Goal: Navigation & Orientation: Find specific page/section

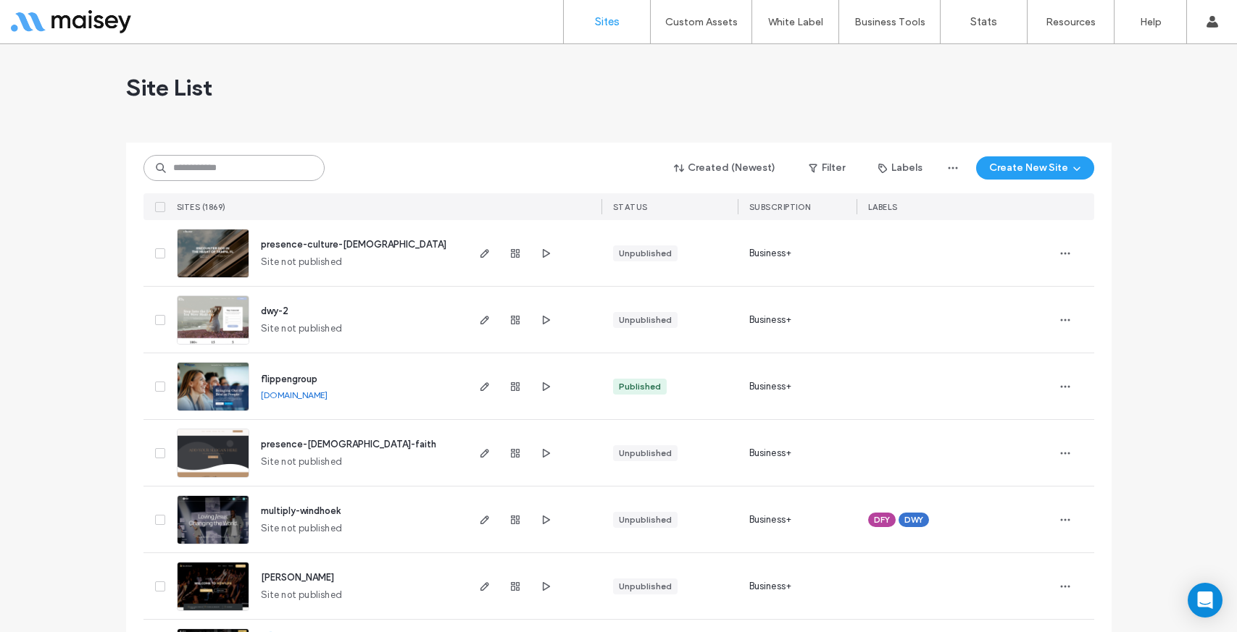
click at [243, 172] on input at bounding box center [233, 168] width 181 height 26
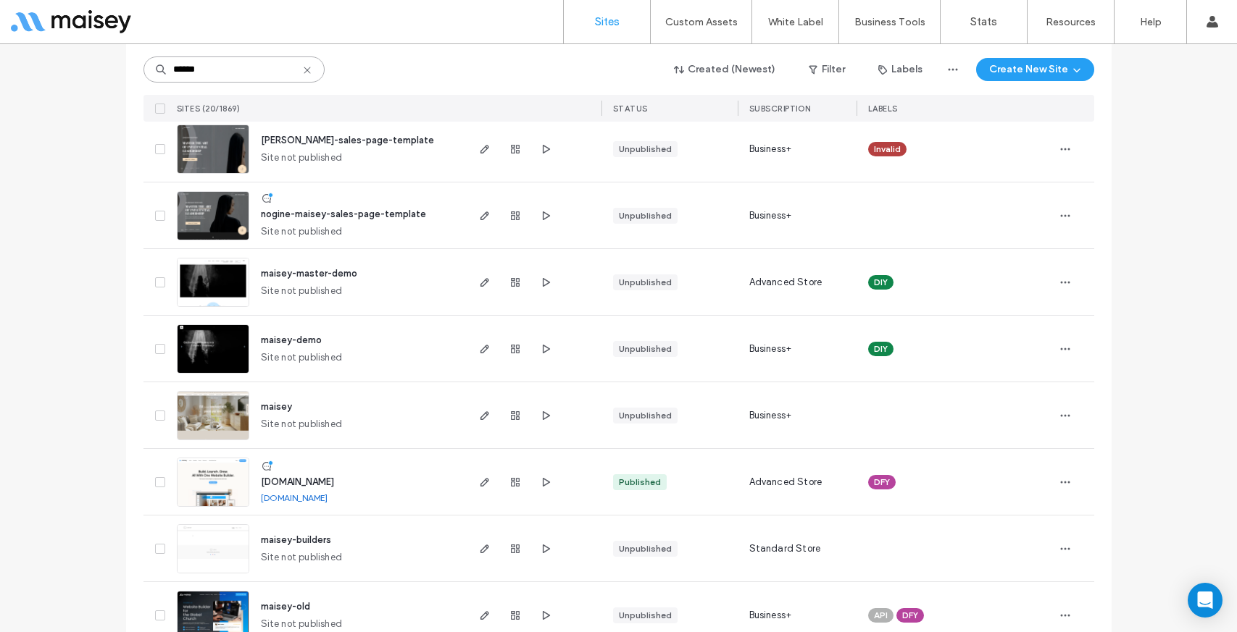
scroll to position [309, 0]
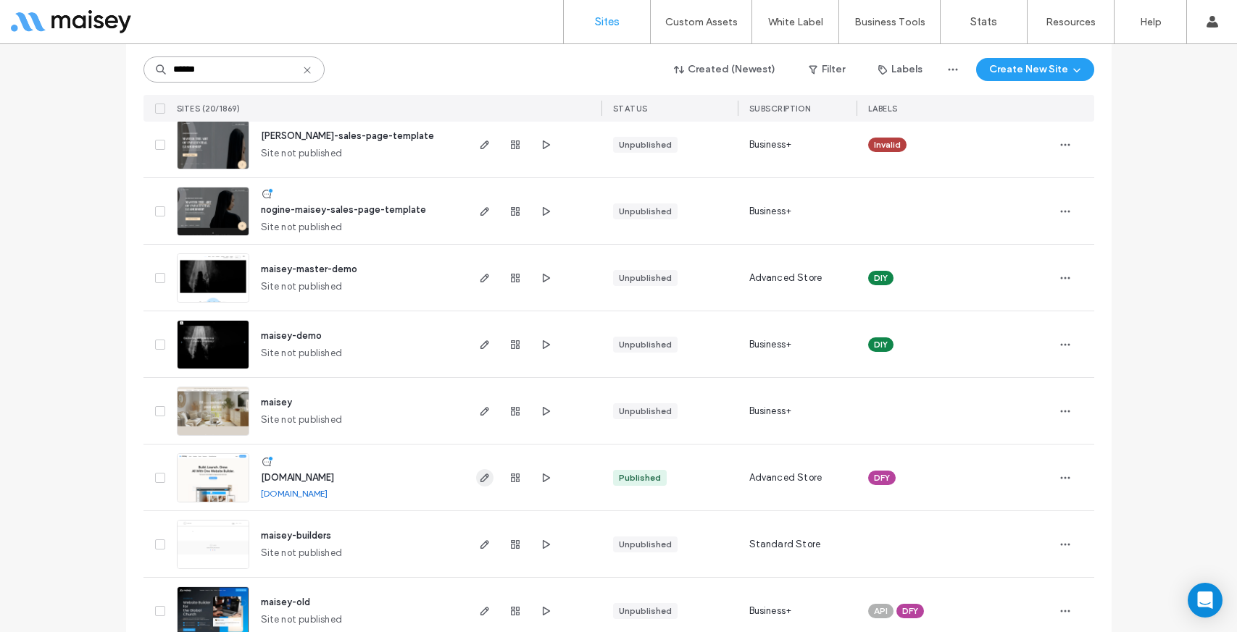
type input "******"
click at [480, 474] on use "button" at bounding box center [484, 478] width 9 height 9
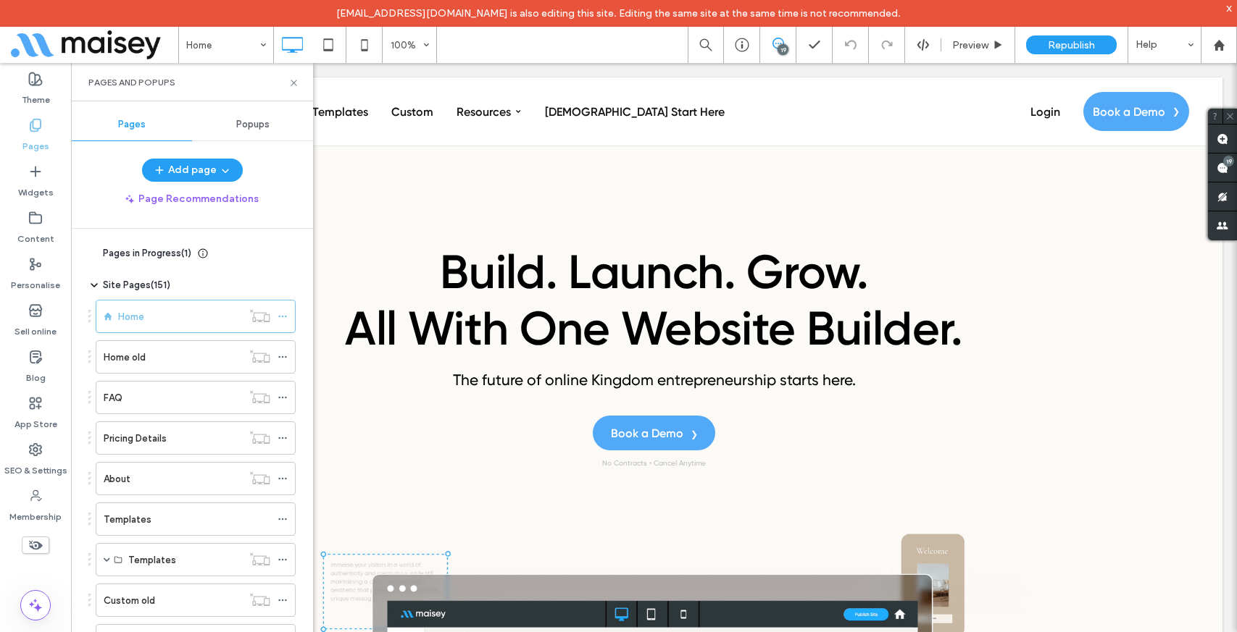
scroll to position [2754, 0]
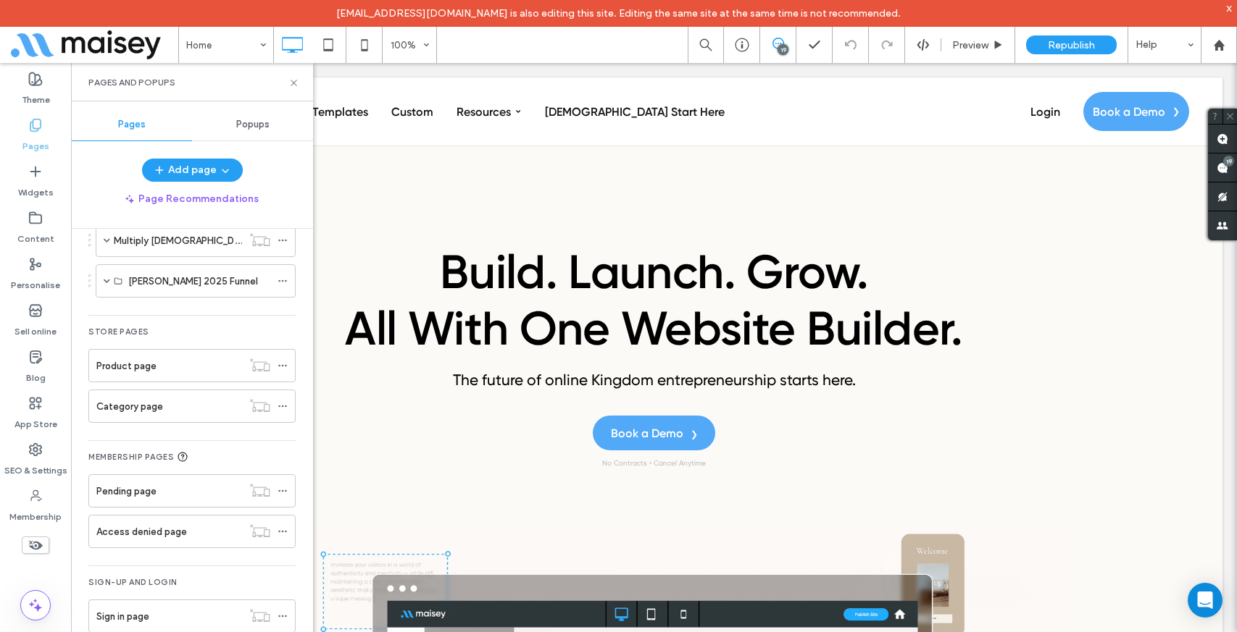
click at [37, 127] on icon at bounding box center [35, 125] width 14 height 14
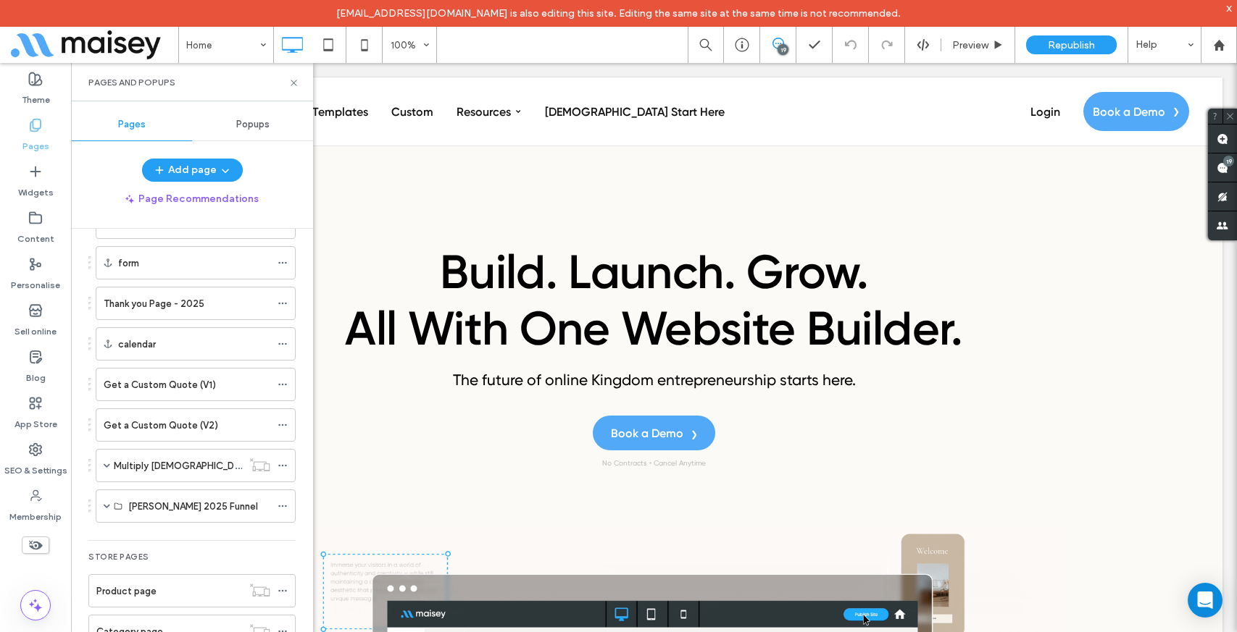
scroll to position [2525, 0]
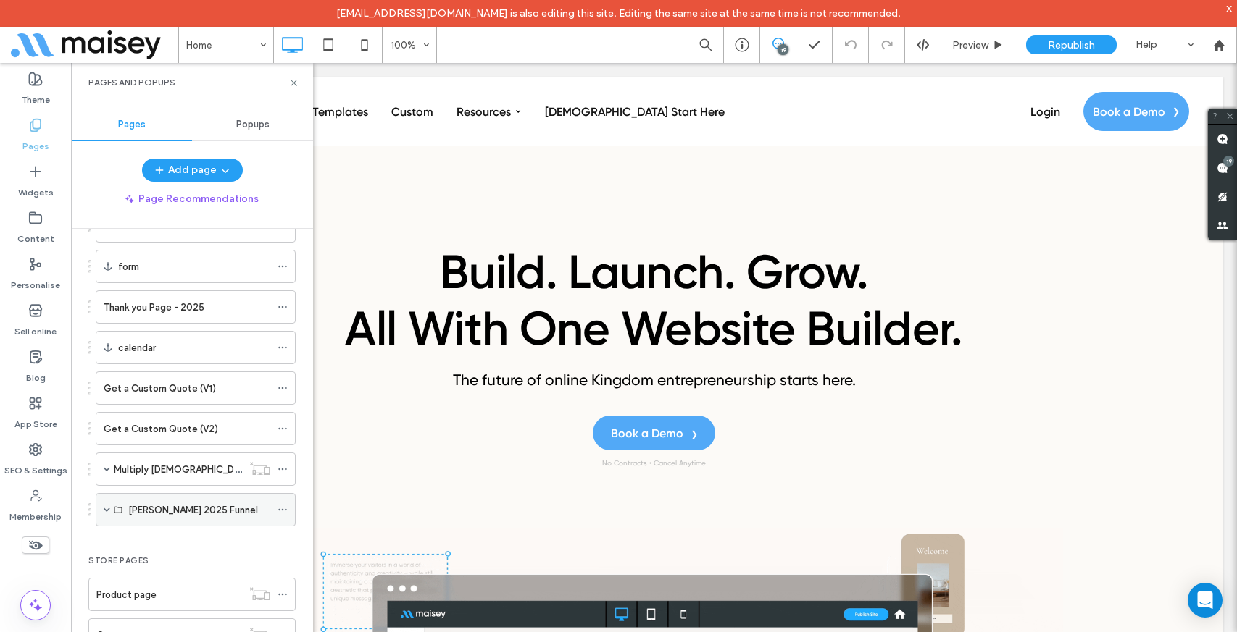
click at [106, 507] on span at bounding box center [107, 509] width 7 height 7
click at [156, 541] on label "[PERSON_NAME] 2025" at bounding box center [178, 543] width 99 height 25
click at [293, 80] on div "[PERSON_NAME] 2025 100% 19 Preview Republish Help Site Comments Site Comments A…" at bounding box center [618, 316] width 1237 height 632
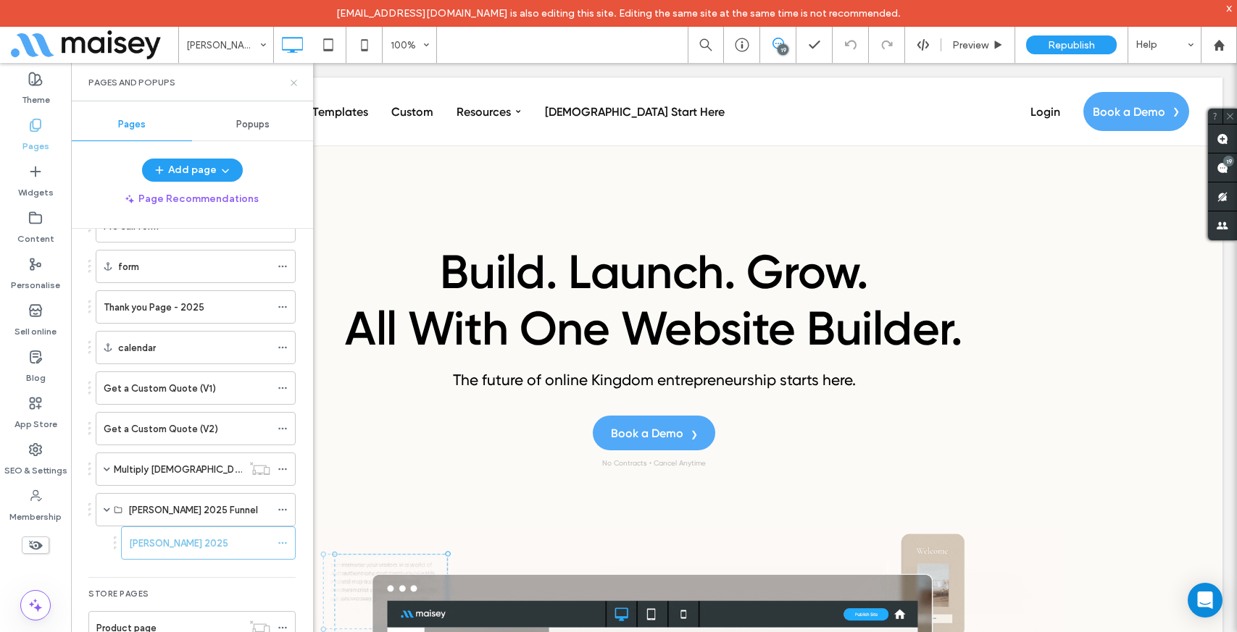
click at [294, 81] on use at bounding box center [293, 83] width 6 height 6
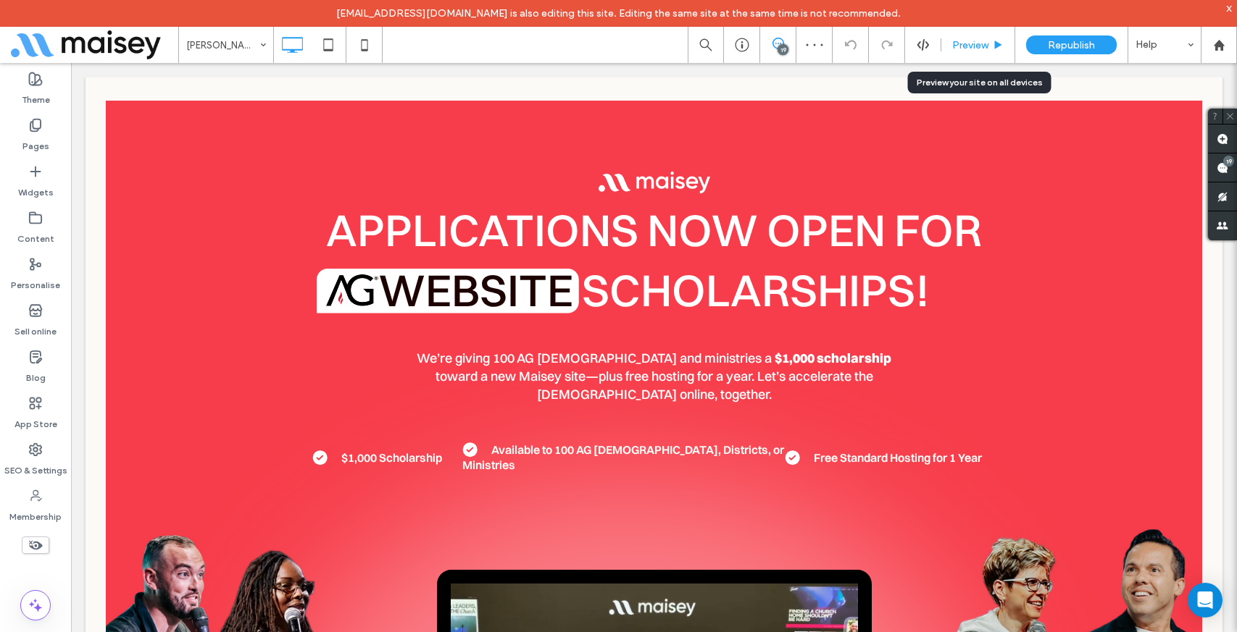
click at [985, 50] on span "Preview" at bounding box center [970, 45] width 36 height 12
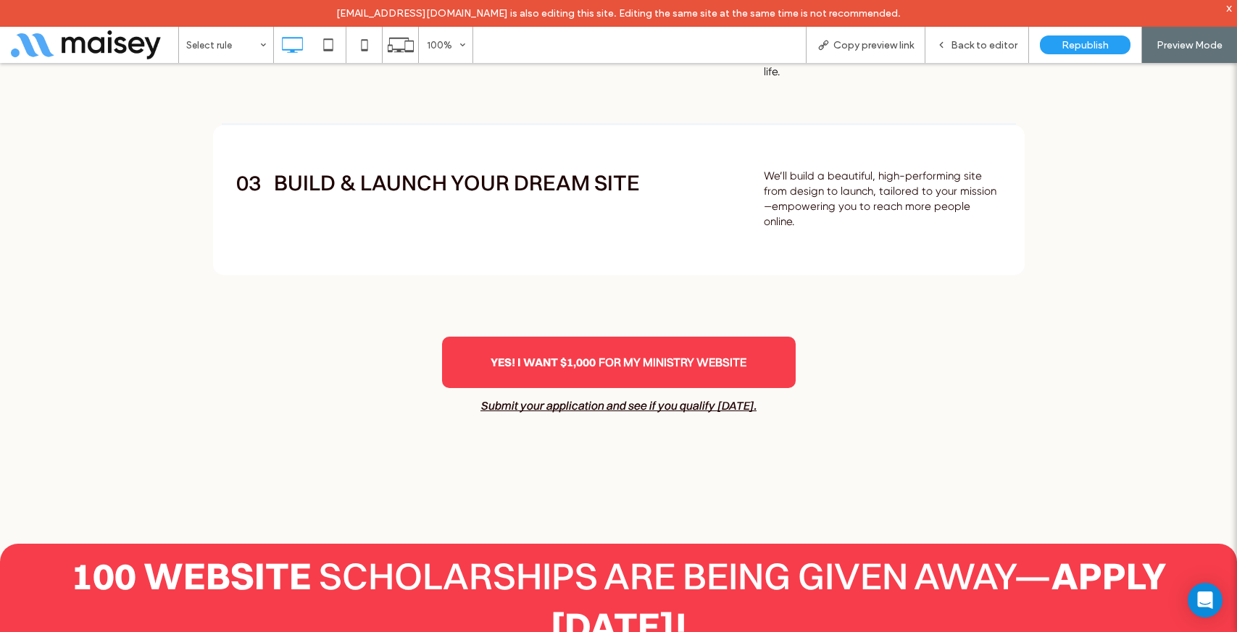
scroll to position [10, 0]
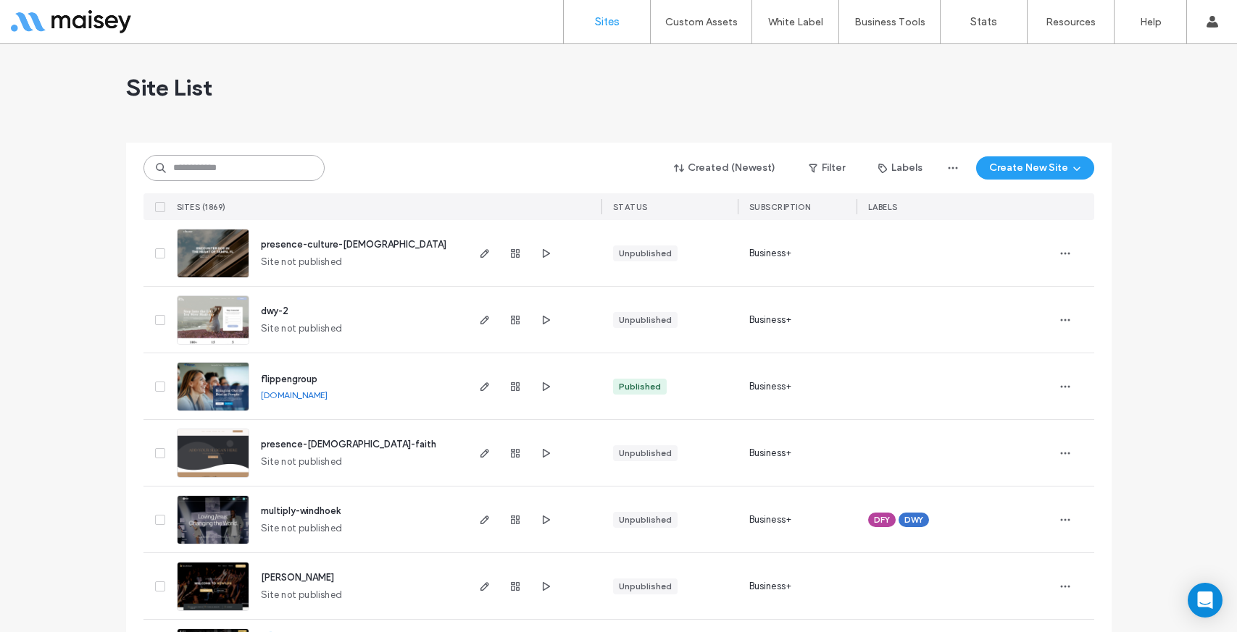
click at [224, 172] on input at bounding box center [233, 168] width 181 height 26
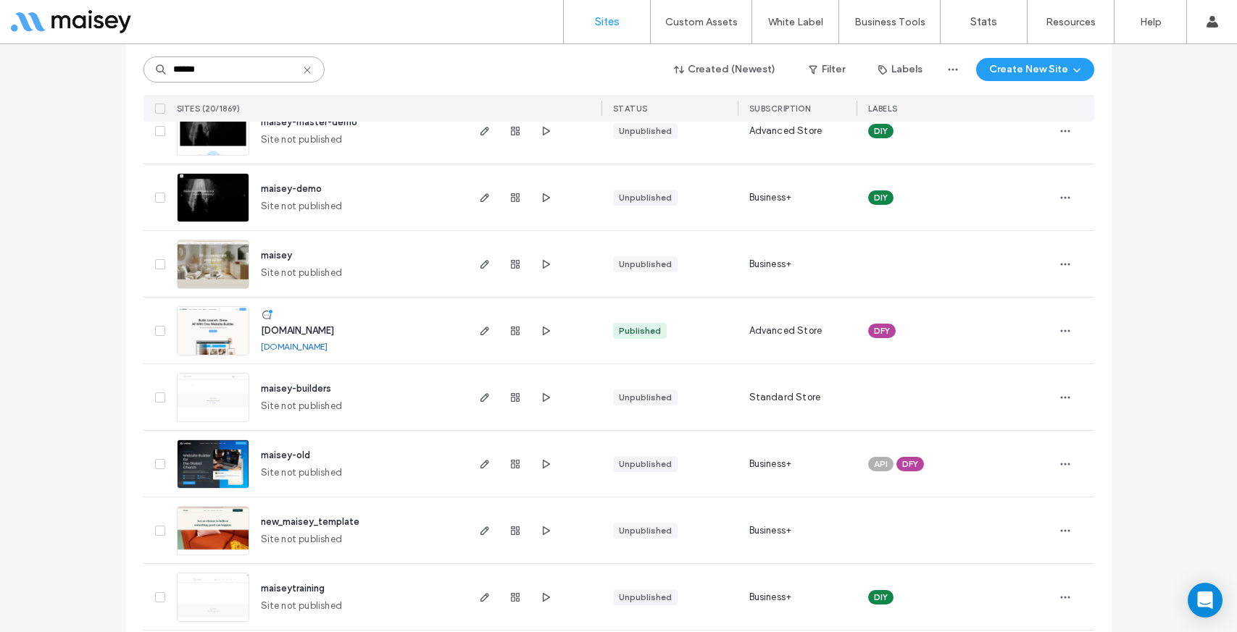
scroll to position [454, 0]
type input "******"
click at [480, 333] on use "button" at bounding box center [484, 332] width 9 height 9
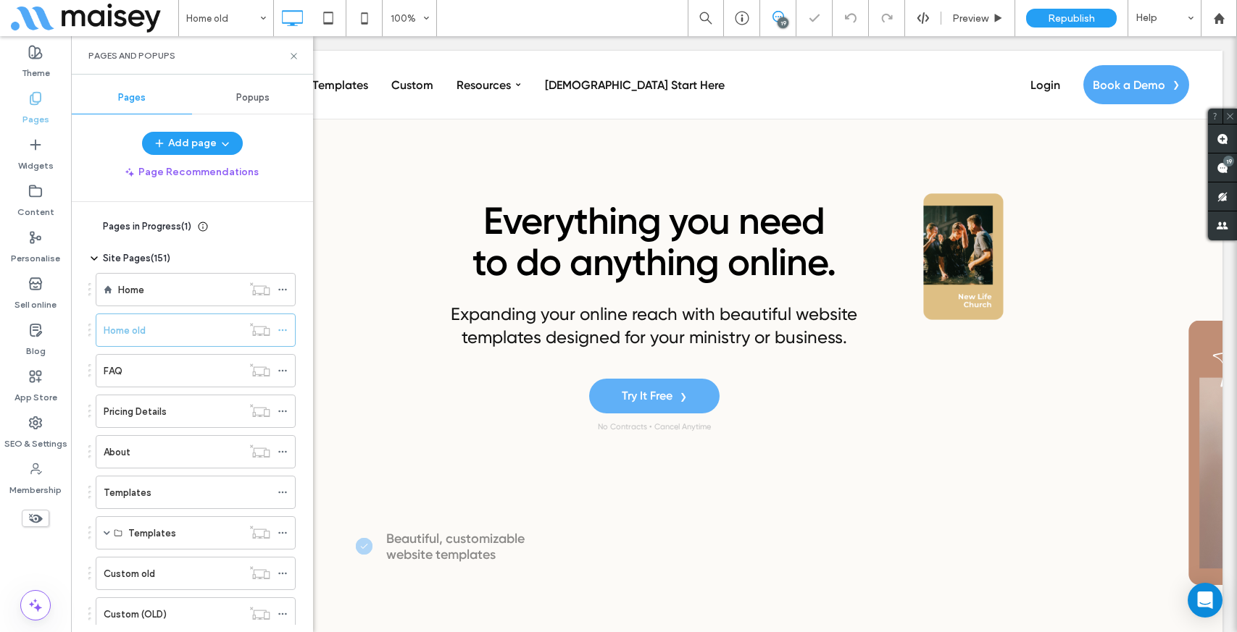
click at [292, 56] on icon at bounding box center [293, 56] width 11 height 11
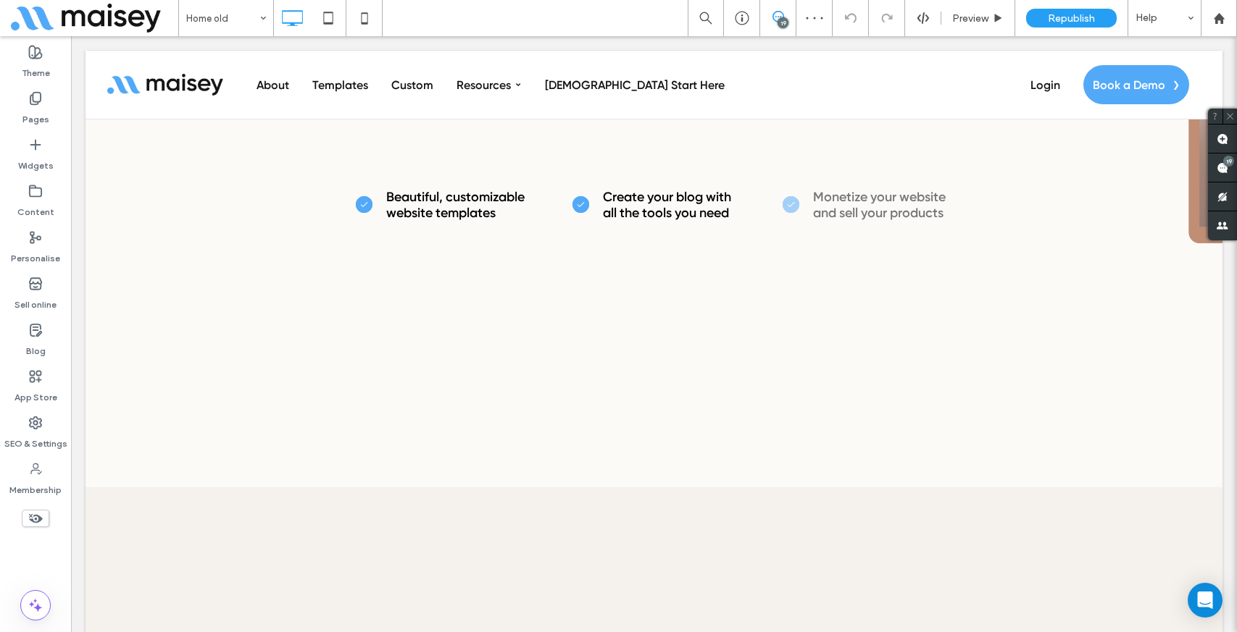
scroll to position [356, 0]
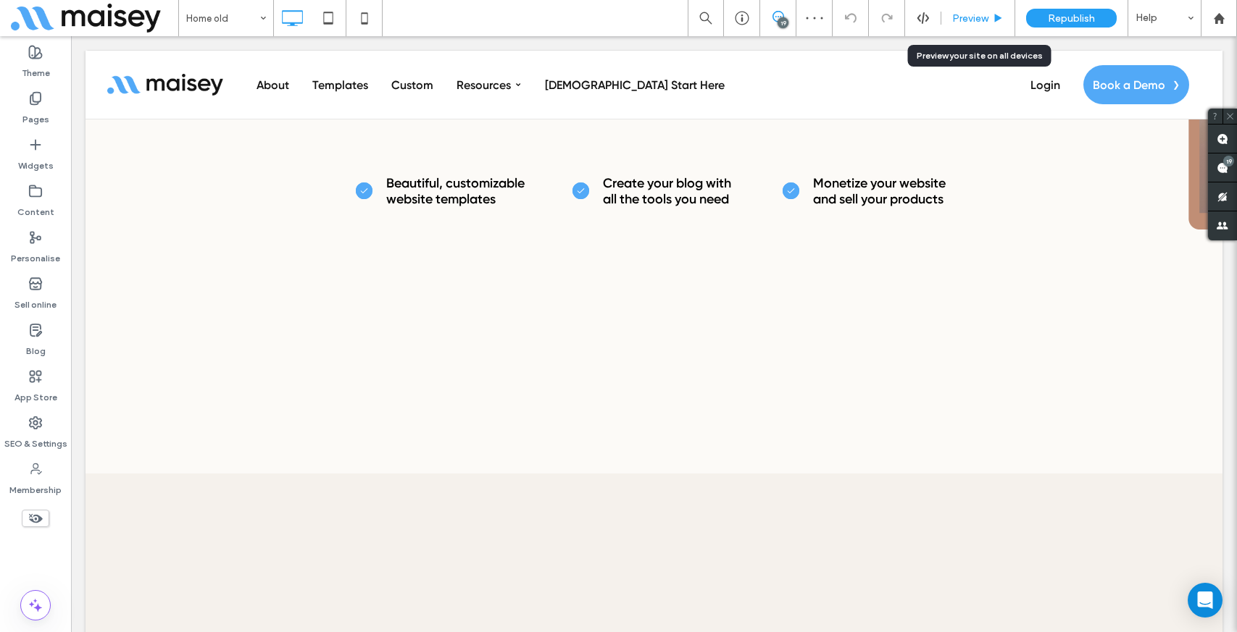
click at [959, 15] on span "Preview" at bounding box center [970, 18] width 36 height 12
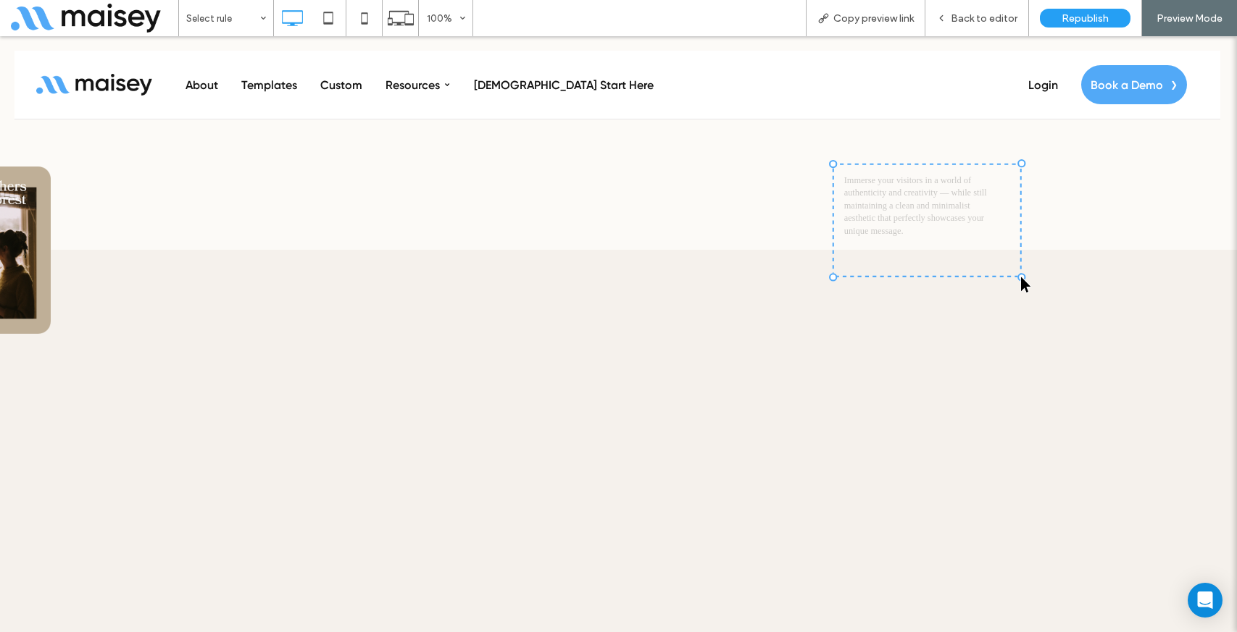
scroll to position [611, 0]
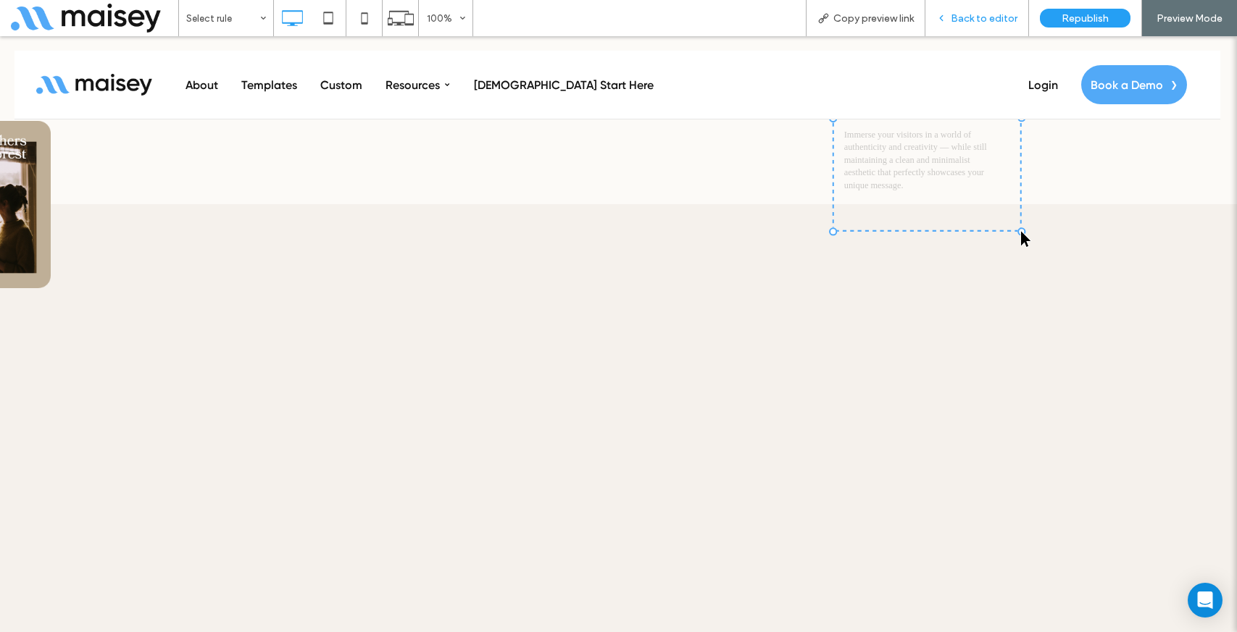
click at [942, 22] on icon at bounding box center [941, 18] width 10 height 10
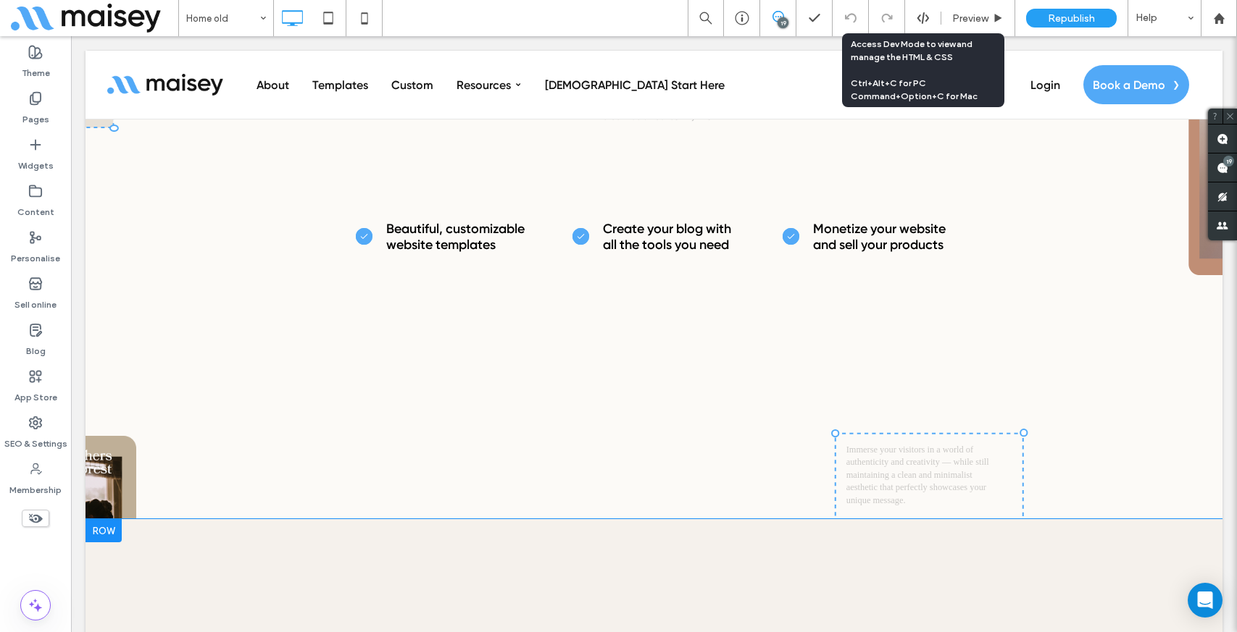
scroll to position [304, 0]
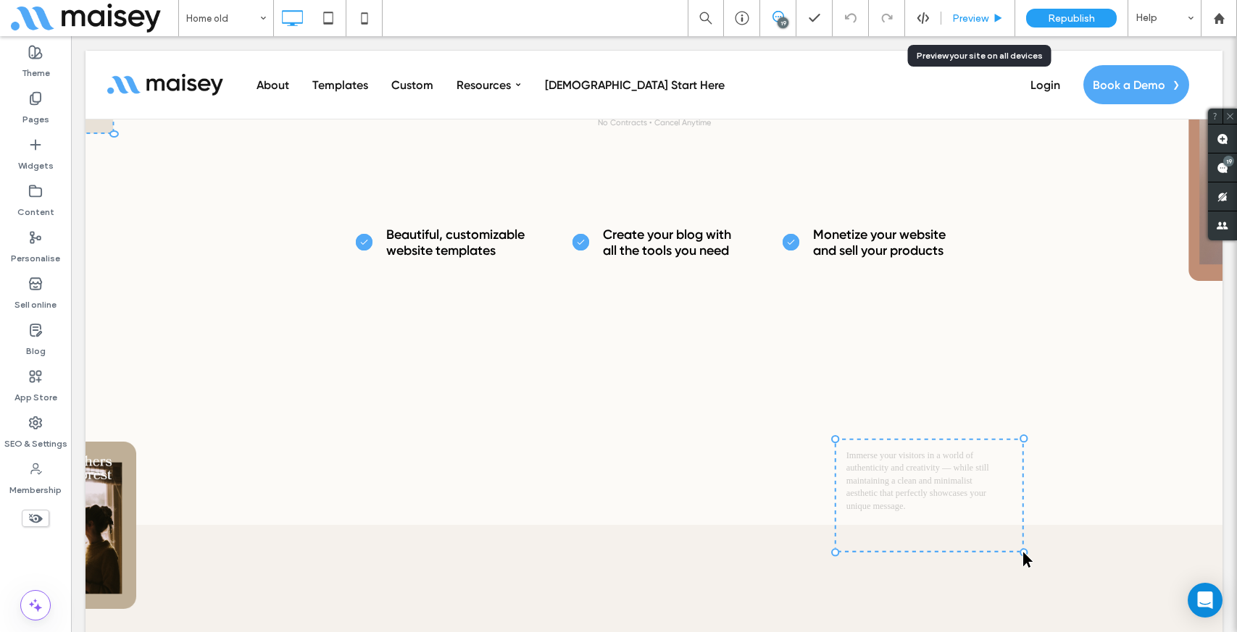
click at [998, 17] on use at bounding box center [998, 18] width 7 height 8
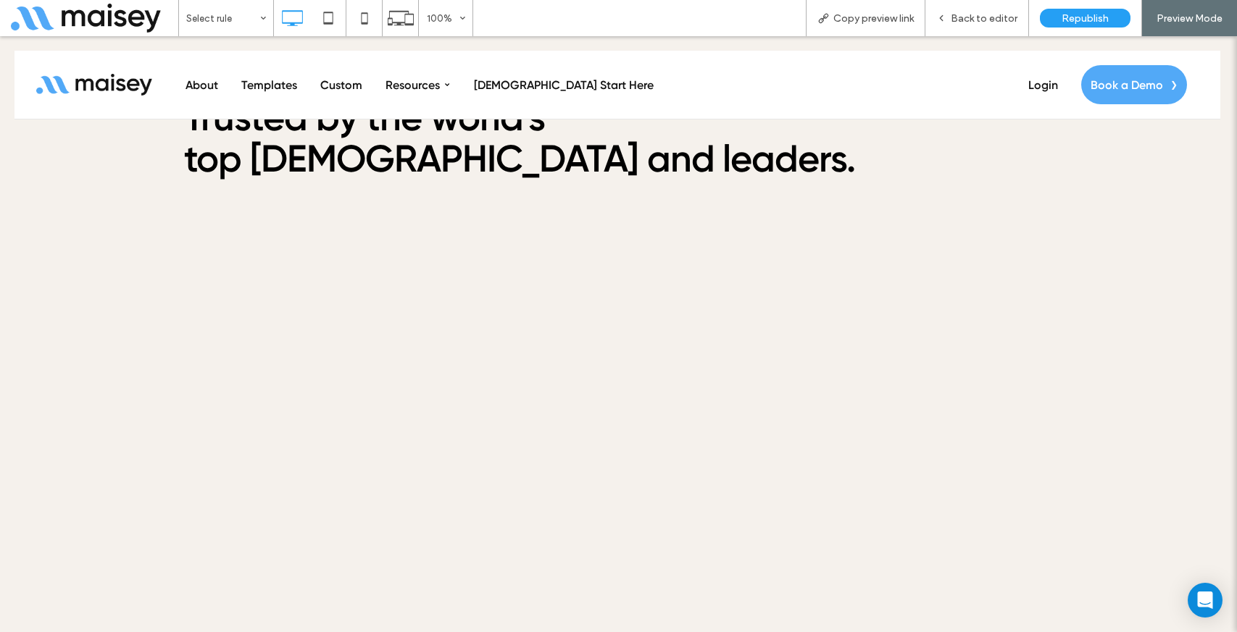
scroll to position [908, 0]
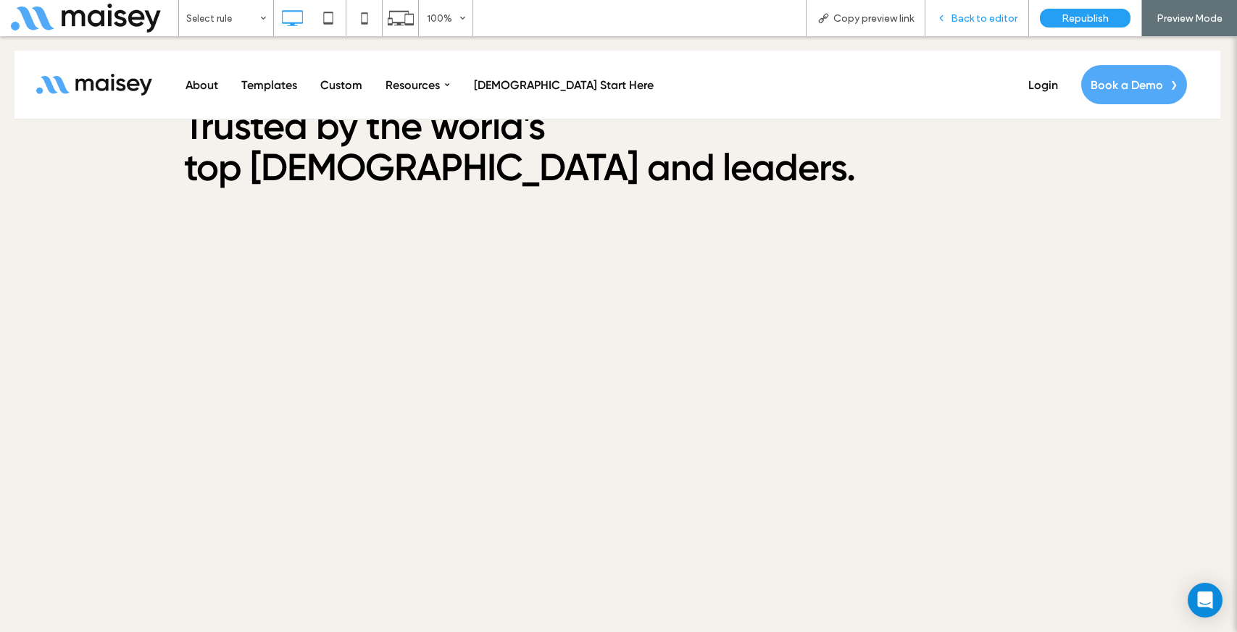
click at [967, 11] on div "Back to editor" at bounding box center [977, 18] width 104 height 36
click at [977, 17] on span "Back to editor" at bounding box center [983, 18] width 67 height 12
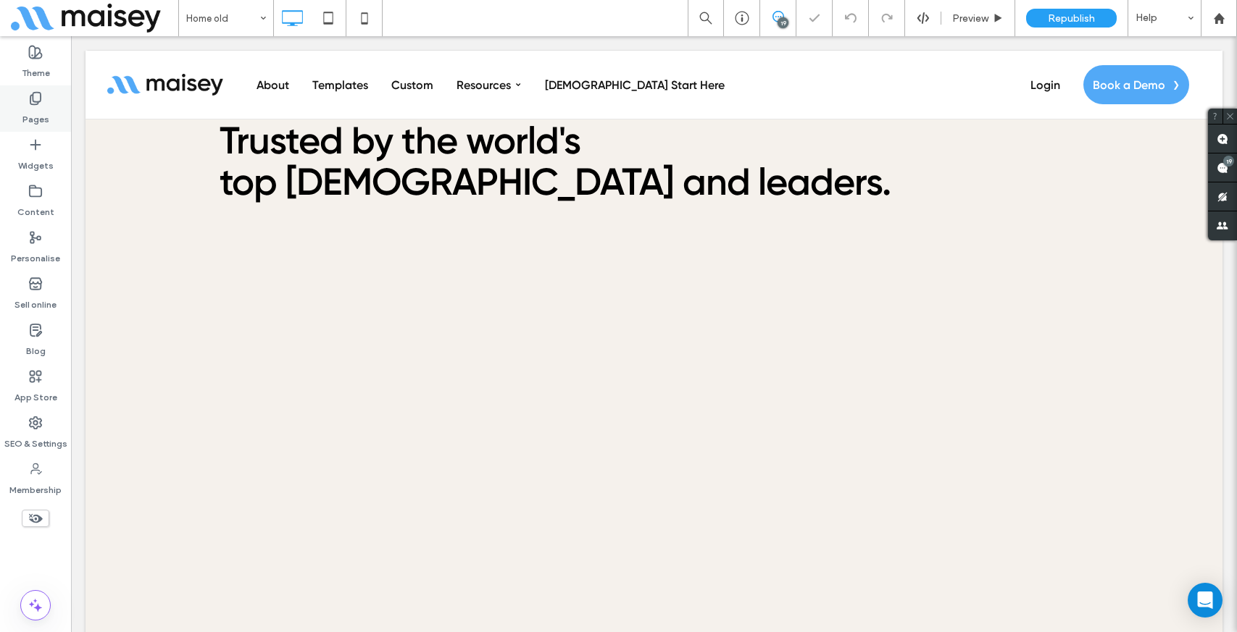
click at [32, 101] on icon at bounding box center [35, 98] width 14 height 14
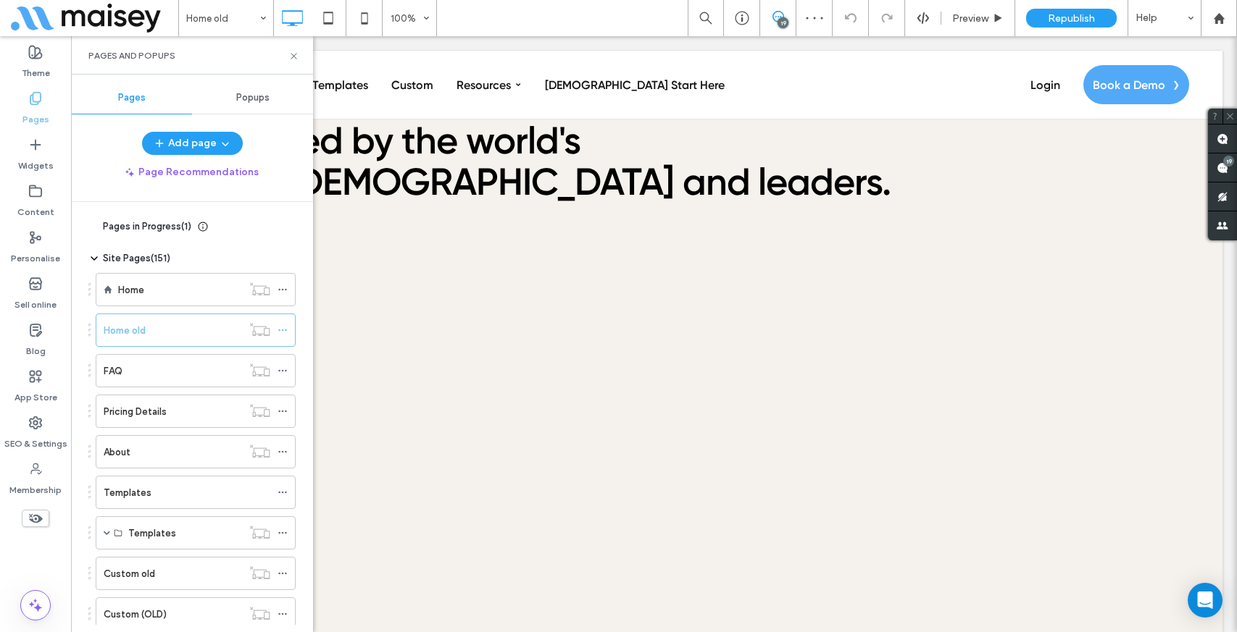
click at [96, 224] on icon at bounding box center [94, 227] width 12 height 12
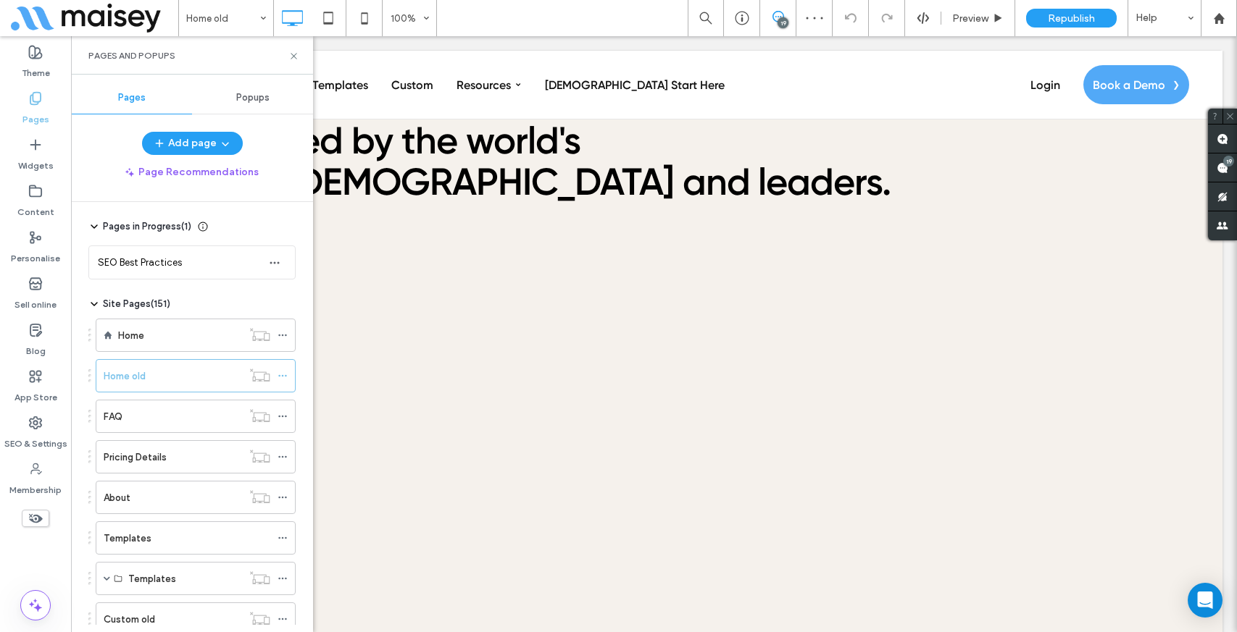
click at [92, 226] on use at bounding box center [94, 226] width 6 height 3
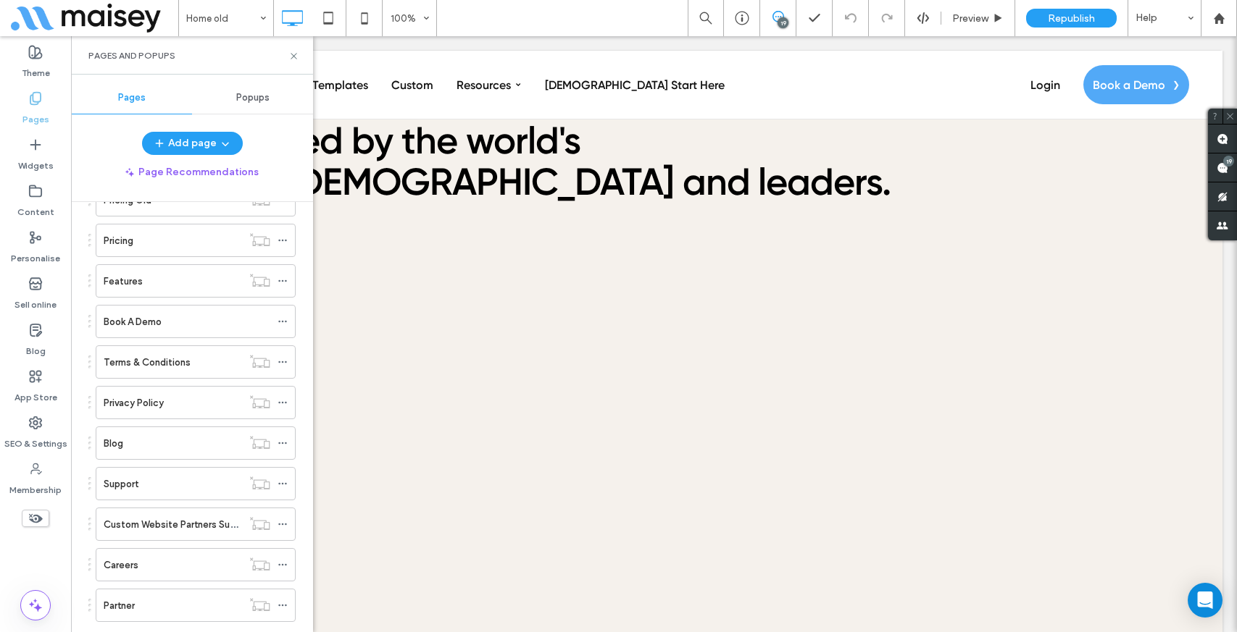
scroll to position [507, 0]
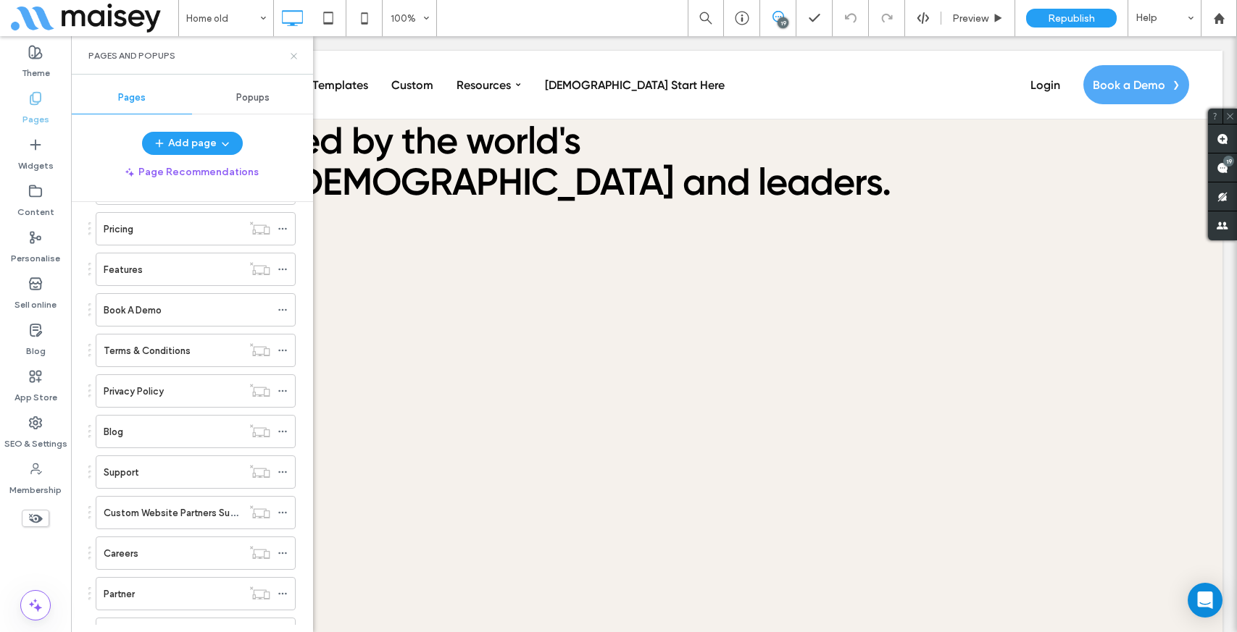
click at [296, 54] on icon at bounding box center [293, 56] width 11 height 11
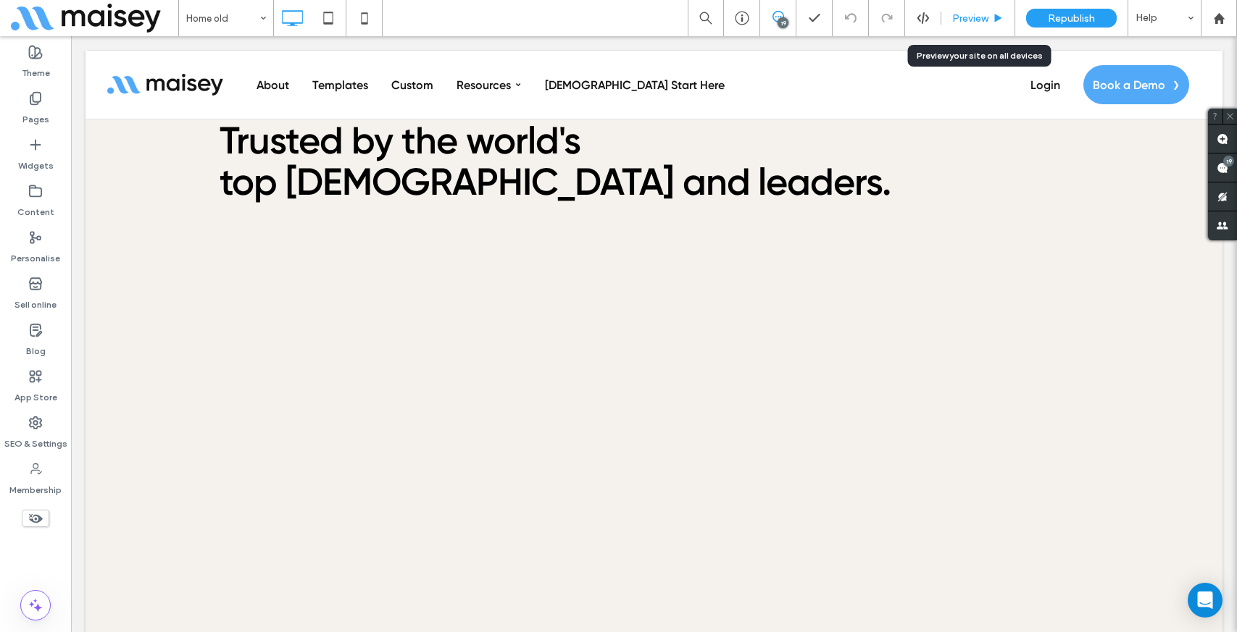
click at [972, 16] on span "Preview" at bounding box center [970, 18] width 36 height 12
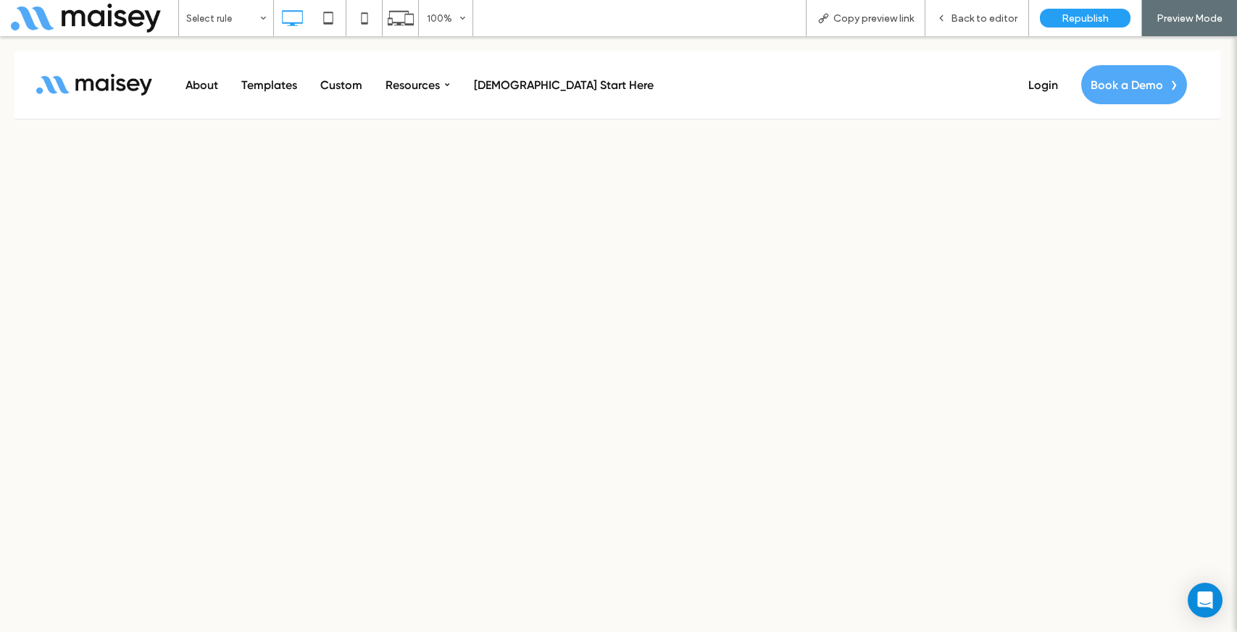
scroll to position [3435, 0]
click at [987, 30] on div "Back to editor" at bounding box center [977, 18] width 104 height 36
click at [980, 18] on span "Back to editor" at bounding box center [983, 18] width 67 height 12
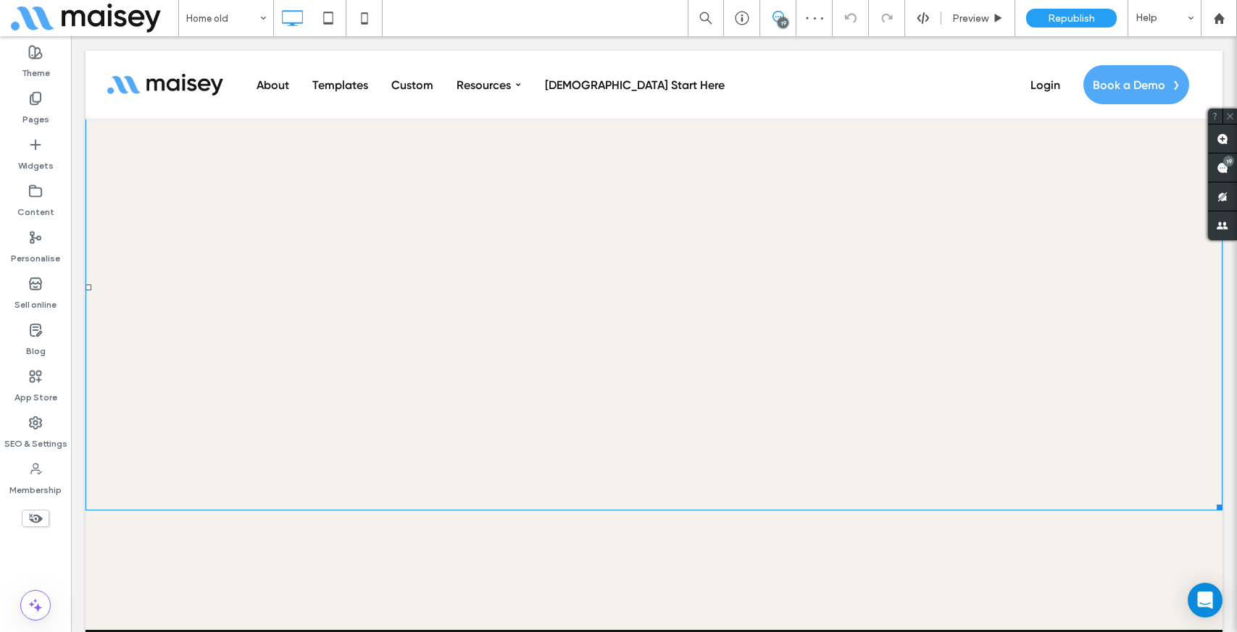
scroll to position [1006, 0]
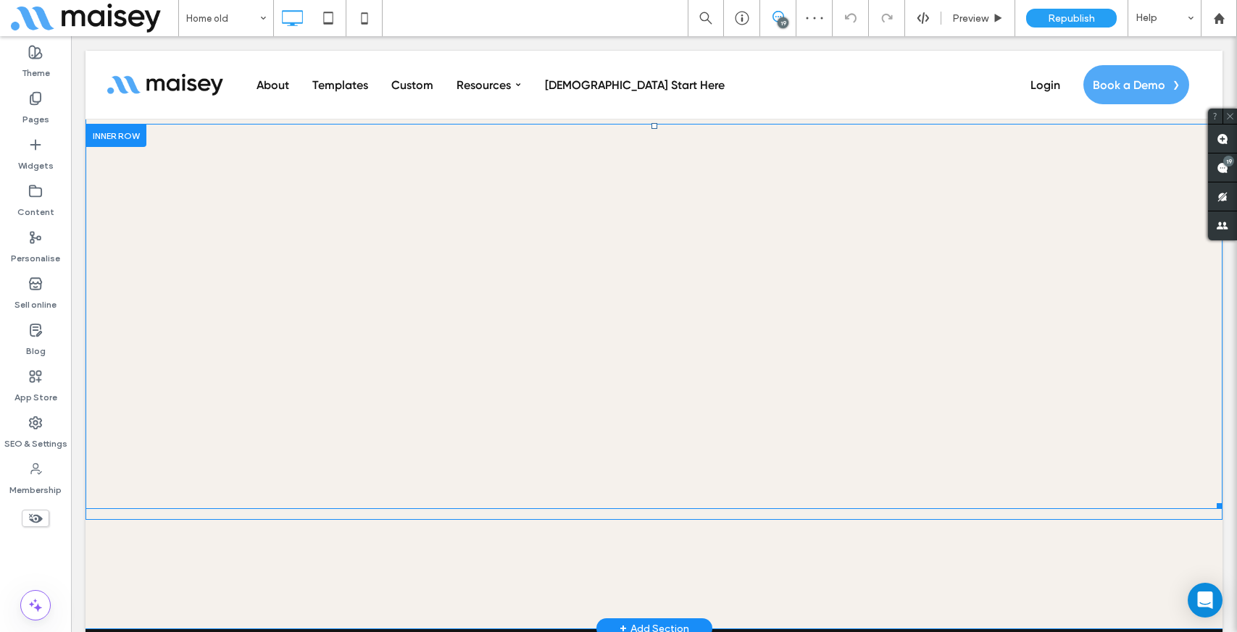
click at [378, 304] on span at bounding box center [653, 285] width 1137 height 447
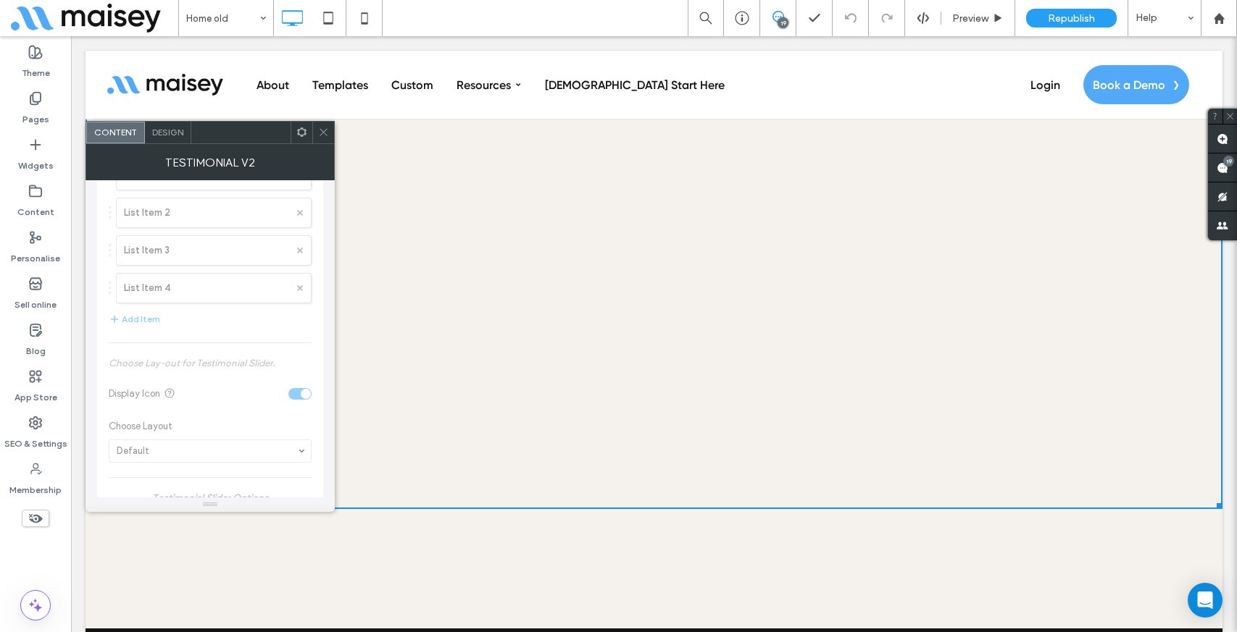
scroll to position [233, 0]
click at [323, 135] on icon at bounding box center [323, 132] width 11 height 11
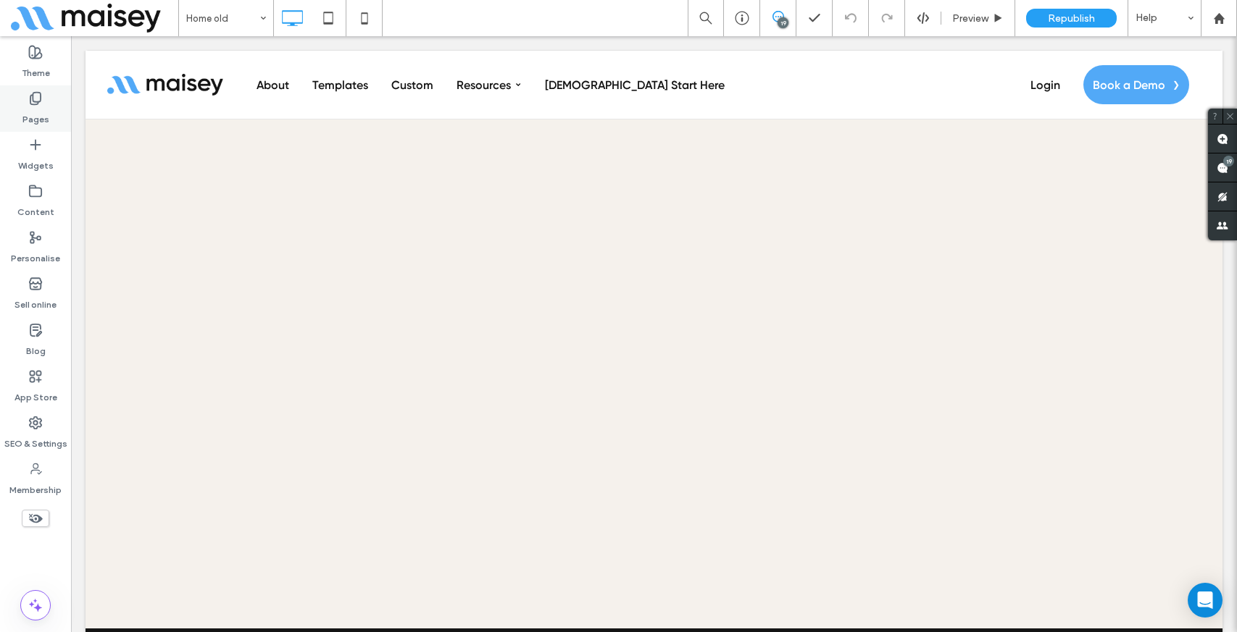
click at [32, 102] on icon at bounding box center [35, 98] width 14 height 14
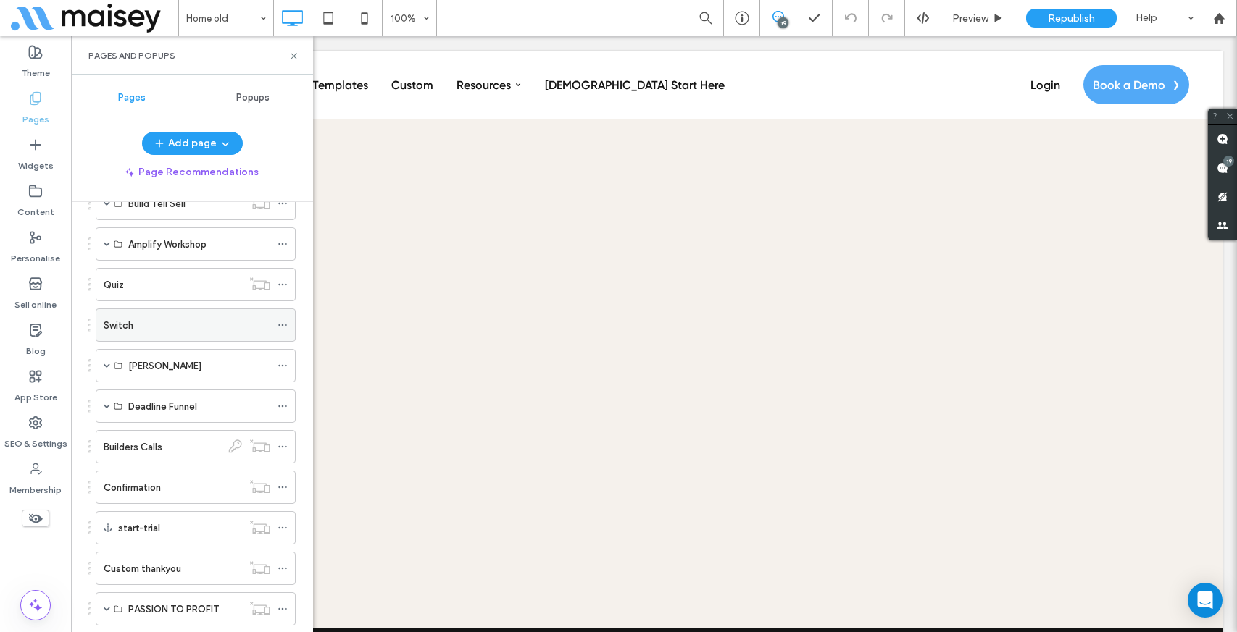
scroll to position [1313, 0]
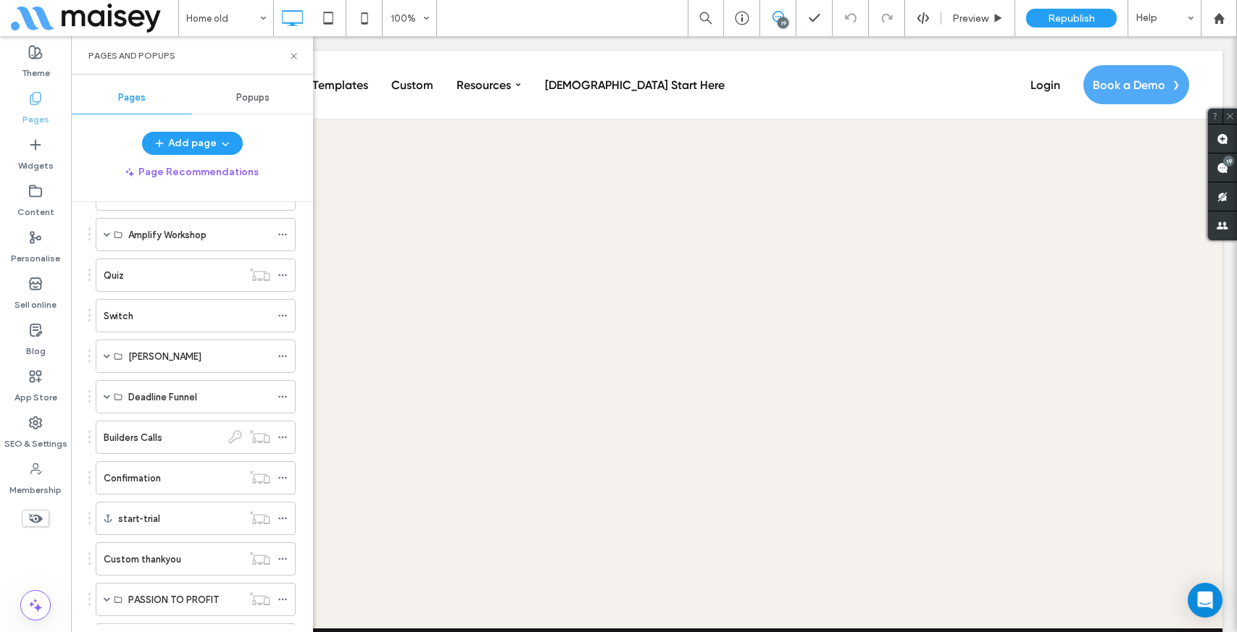
click at [167, 292] on ol "Home Home old FAQ Pricing Details About Templates Templates Alice Springer Nath…" at bounding box center [187, 335] width 218 height 2751
click at [168, 279] on div "Quiz" at bounding box center [173, 275] width 138 height 15
click at [293, 53] on icon at bounding box center [293, 56] width 11 height 11
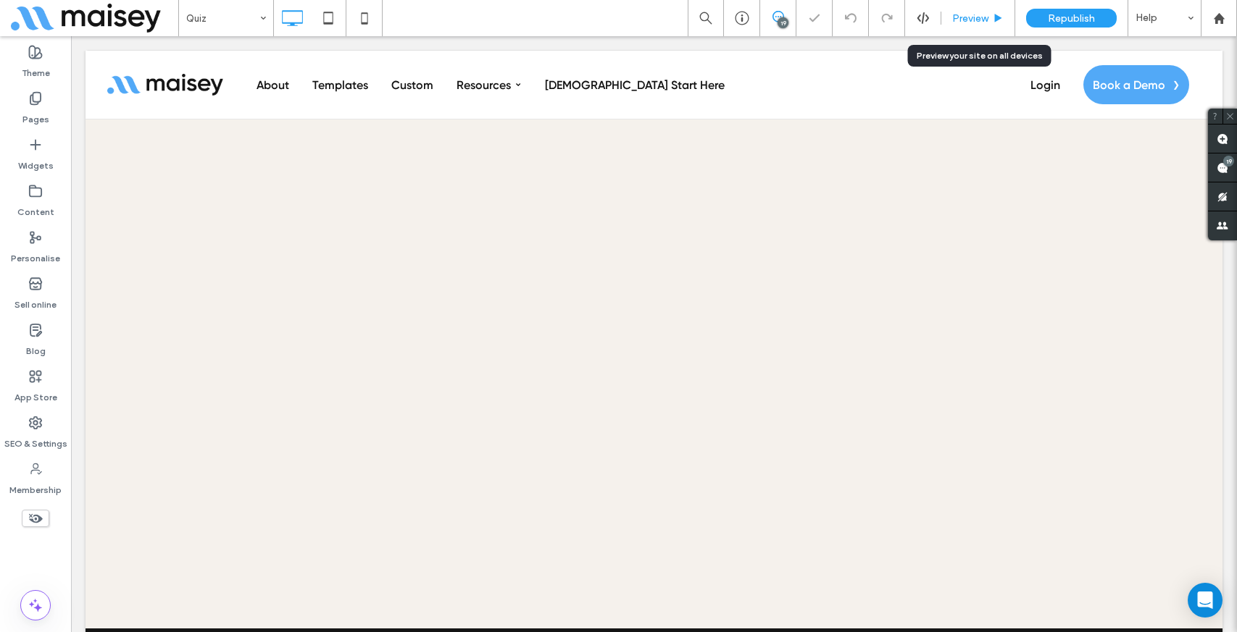
click at [978, 14] on span "Preview" at bounding box center [970, 18] width 36 height 12
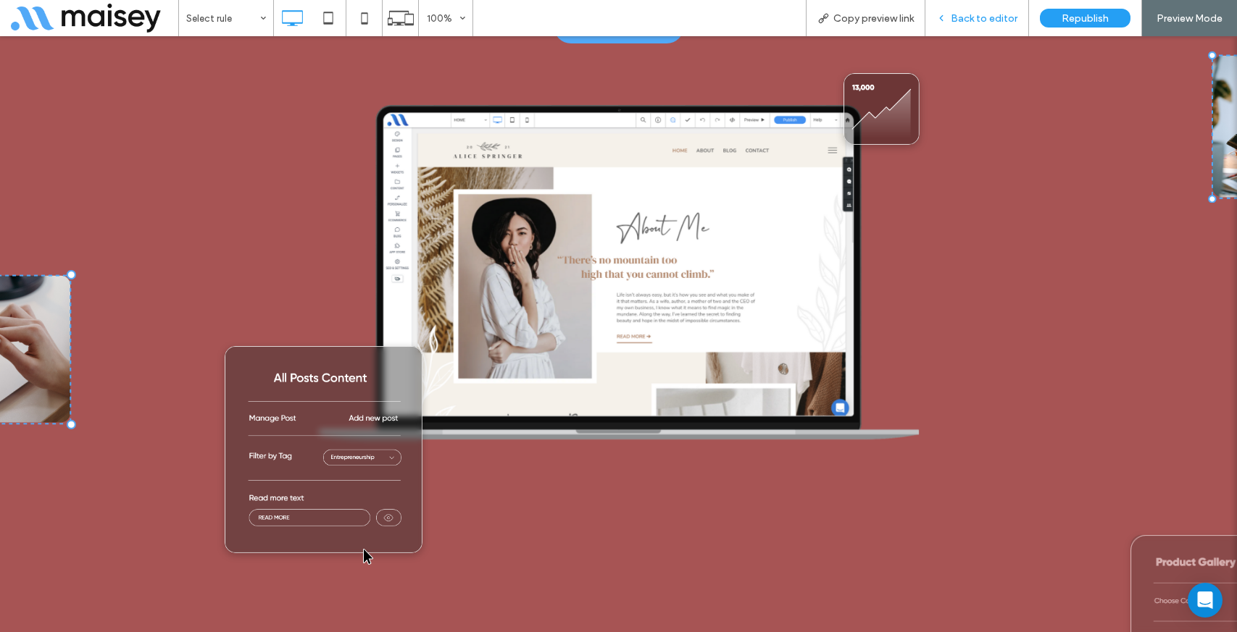
scroll to position [2905, 0]
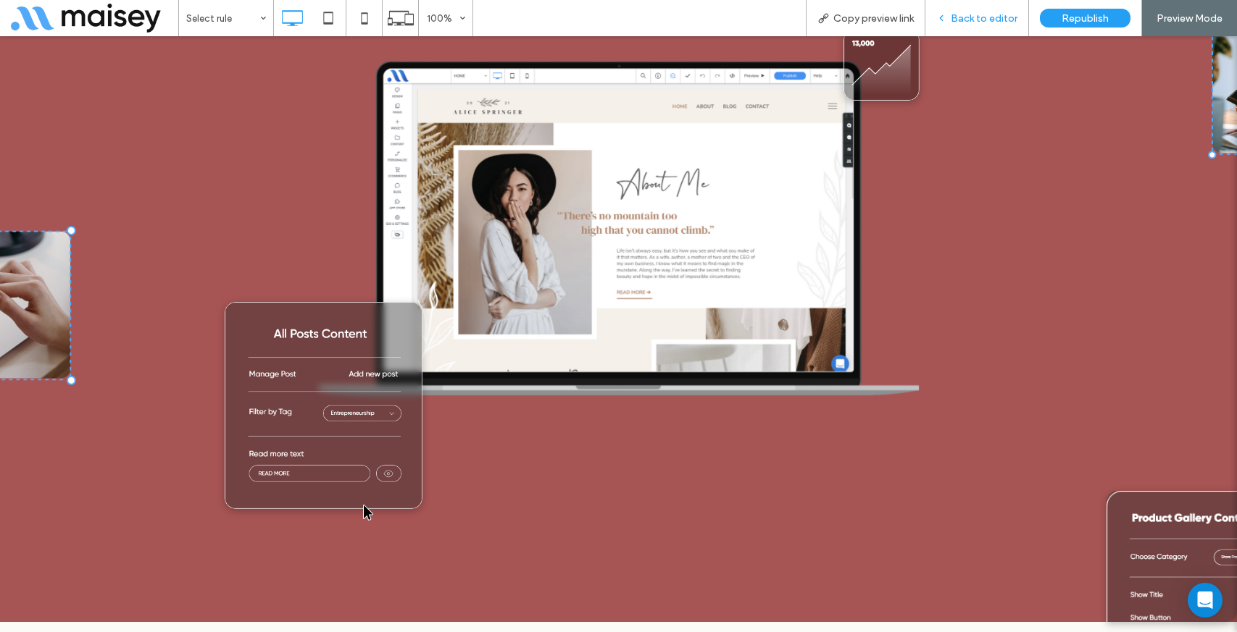
click at [979, 24] on div "Back to editor" at bounding box center [977, 18] width 104 height 36
click at [969, 21] on span "Back to editor" at bounding box center [983, 18] width 67 height 12
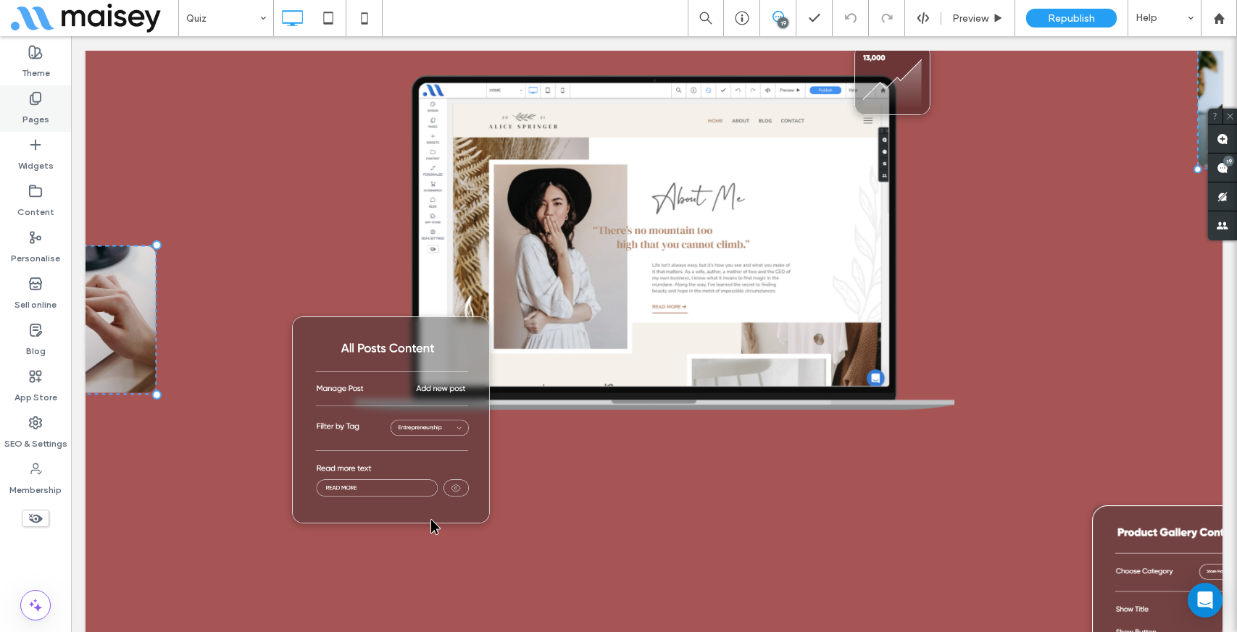
click at [28, 115] on label "Pages" at bounding box center [35, 116] width 27 height 20
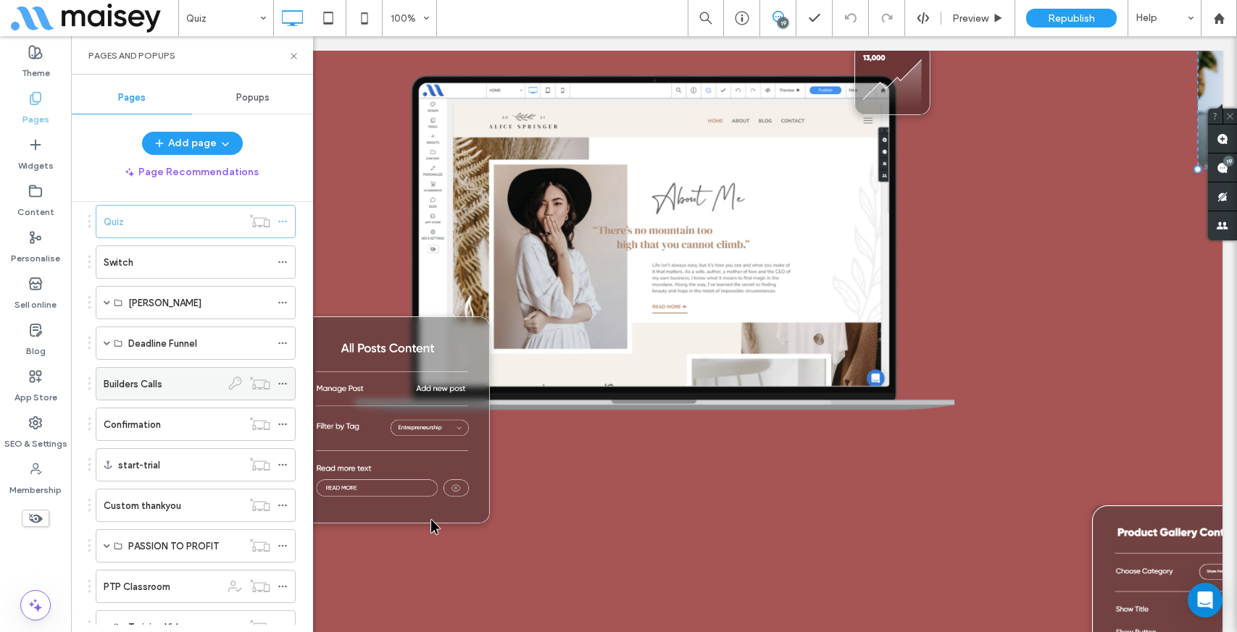
scroll to position [1409, 0]
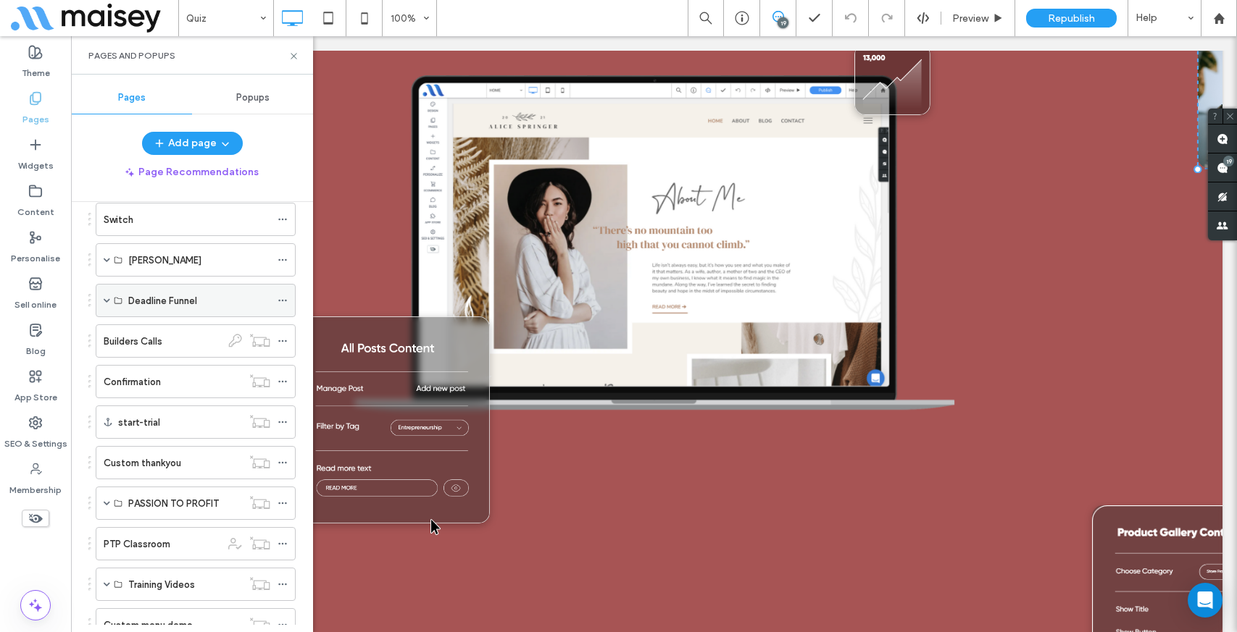
click at [107, 301] on span at bounding box center [107, 300] width 7 height 7
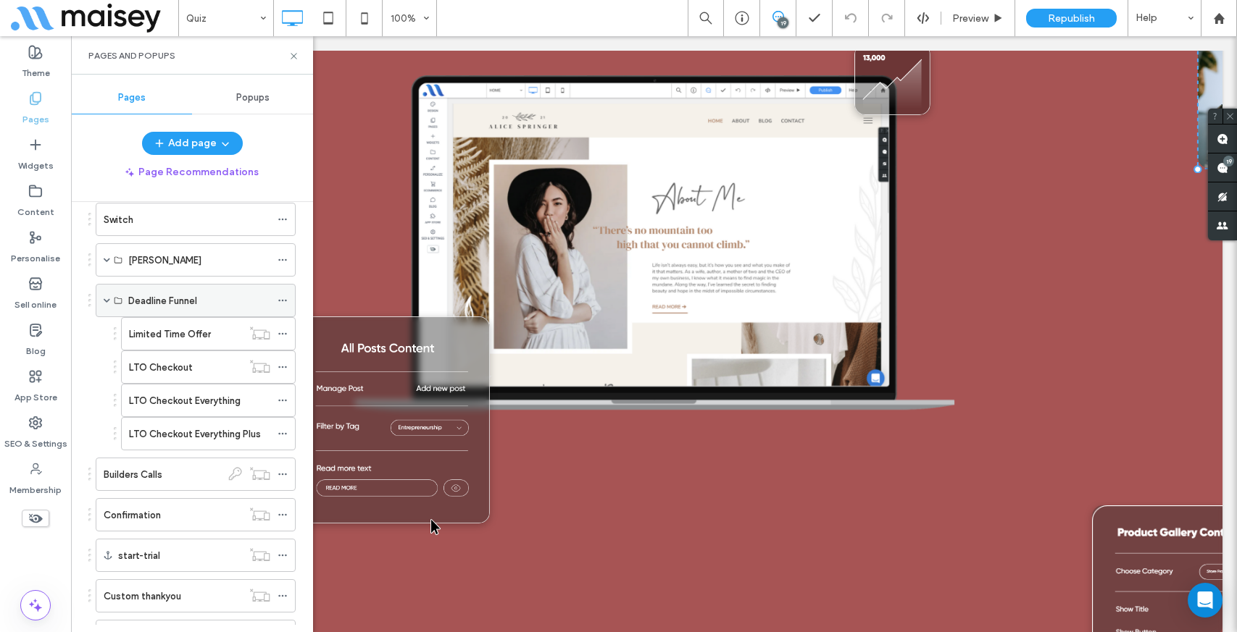
click at [107, 301] on span at bounding box center [107, 300] width 7 height 7
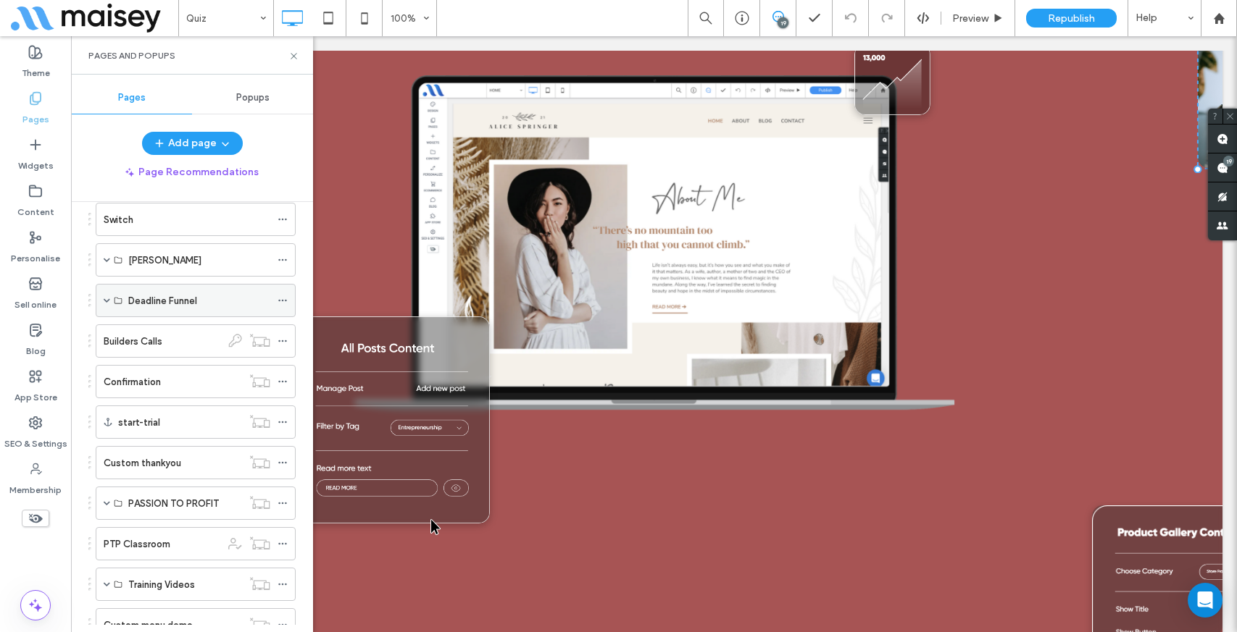
click at [107, 301] on span at bounding box center [107, 300] width 7 height 7
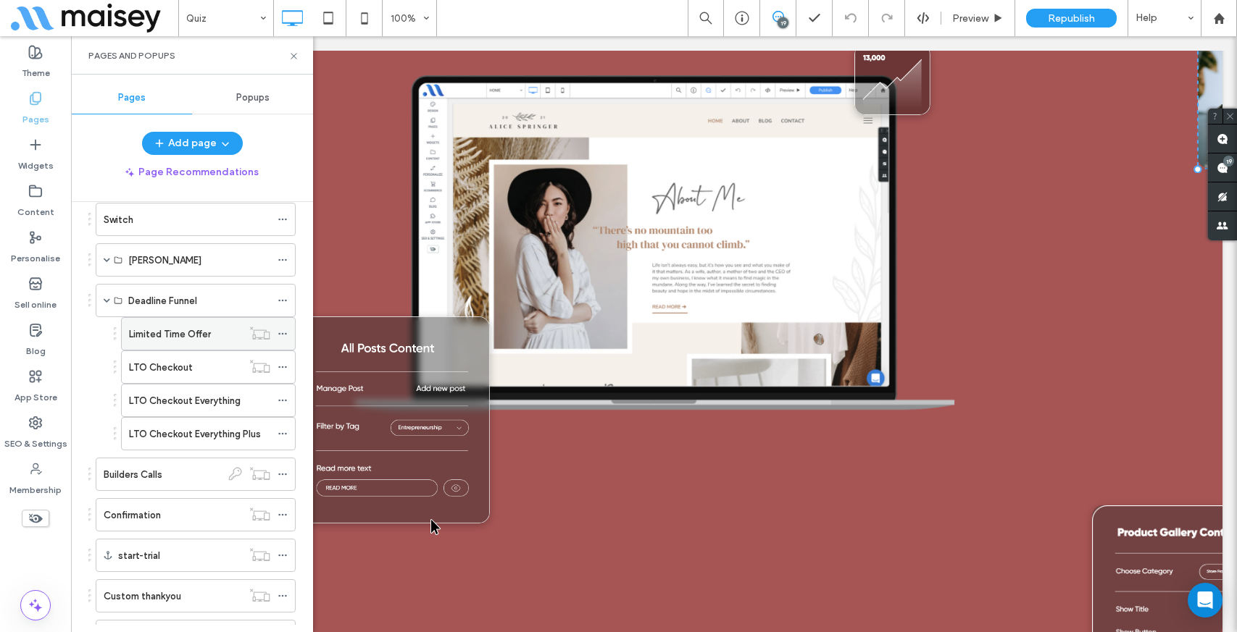
click at [147, 338] on label "Limited Time Offer" at bounding box center [170, 334] width 82 height 25
click at [291, 54] on use at bounding box center [293, 56] width 6 height 6
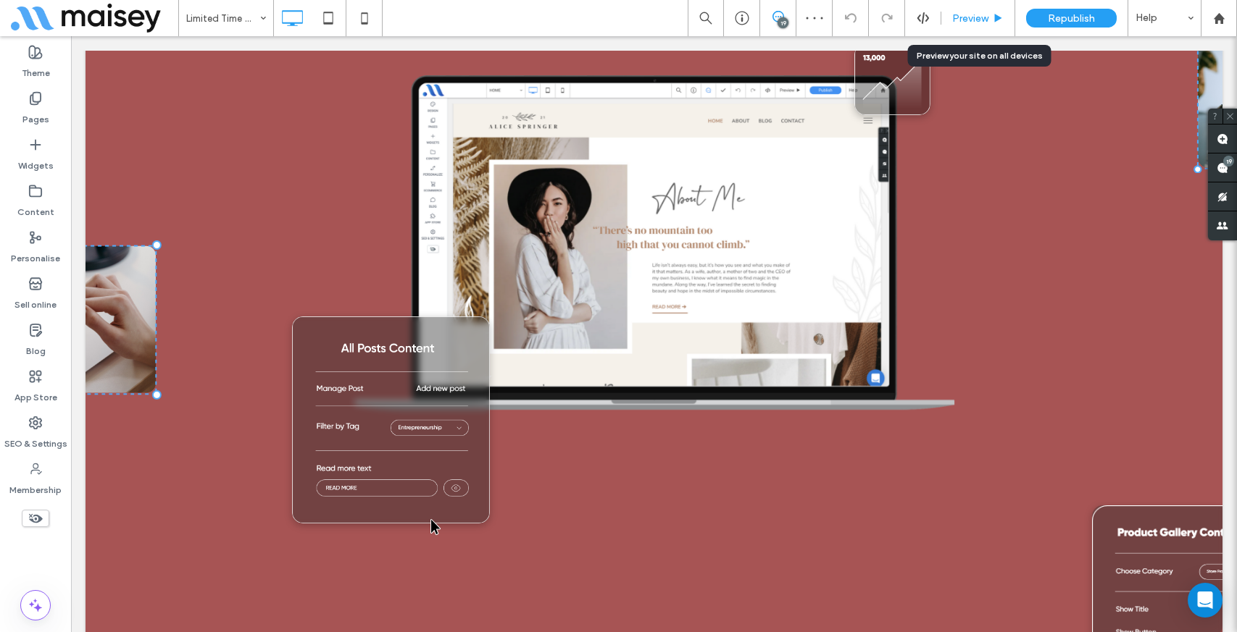
click at [985, 23] on span "Preview" at bounding box center [970, 18] width 36 height 12
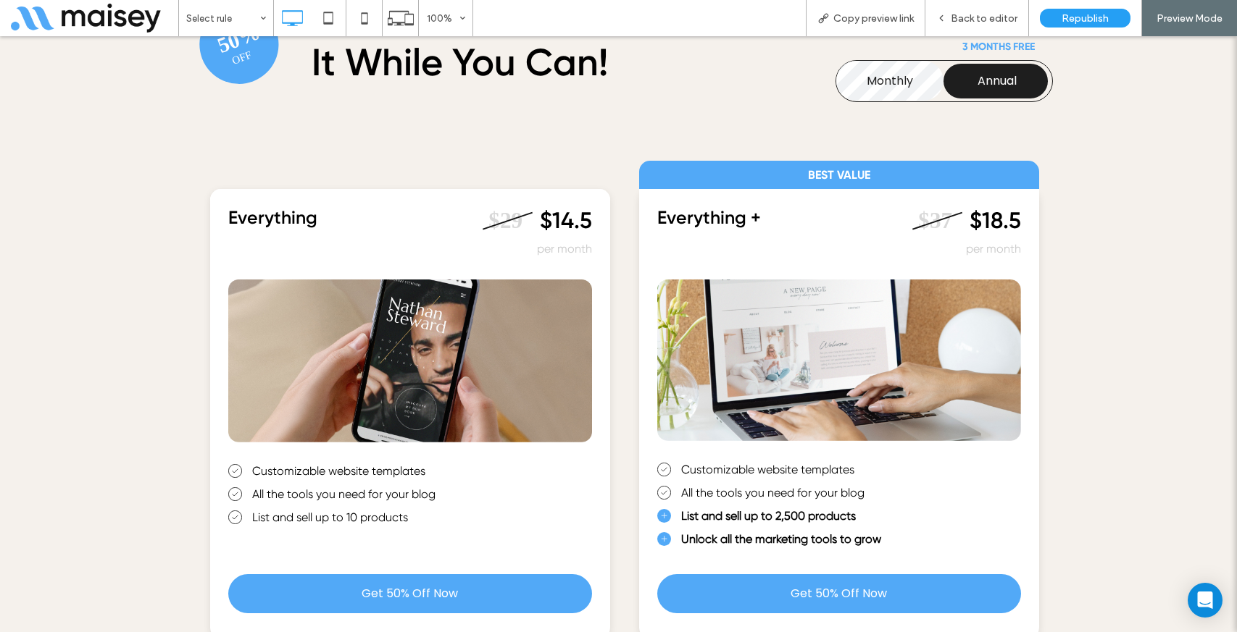
scroll to position [8239, 0]
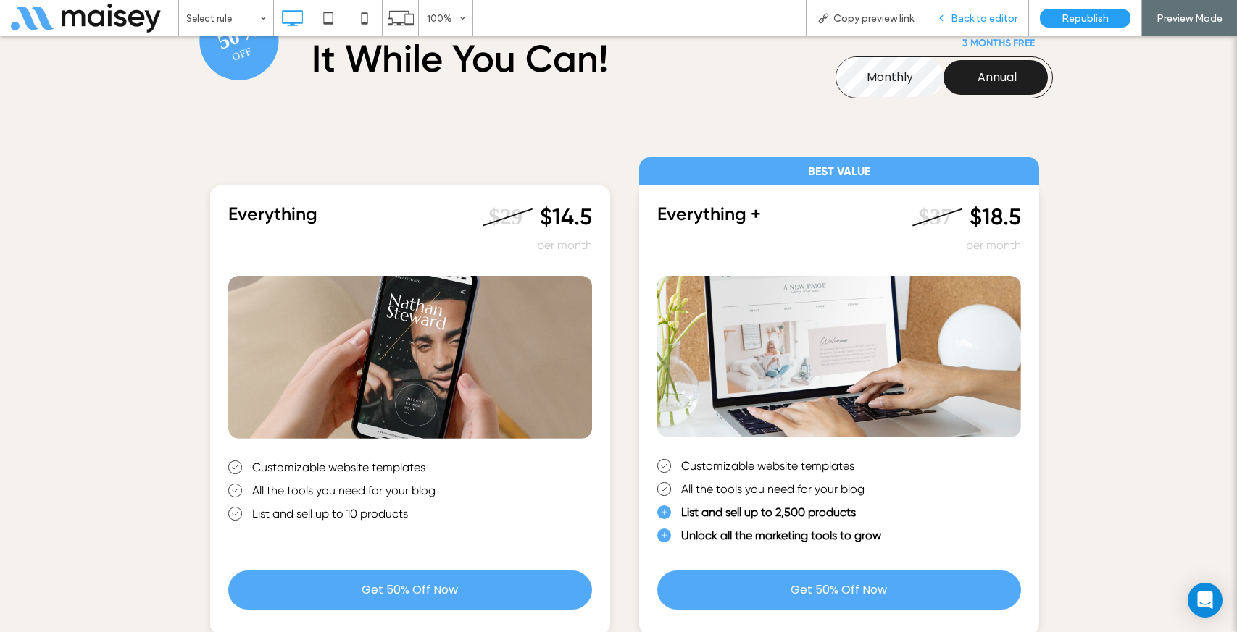
click at [967, 18] on span "Back to editor" at bounding box center [983, 18] width 67 height 12
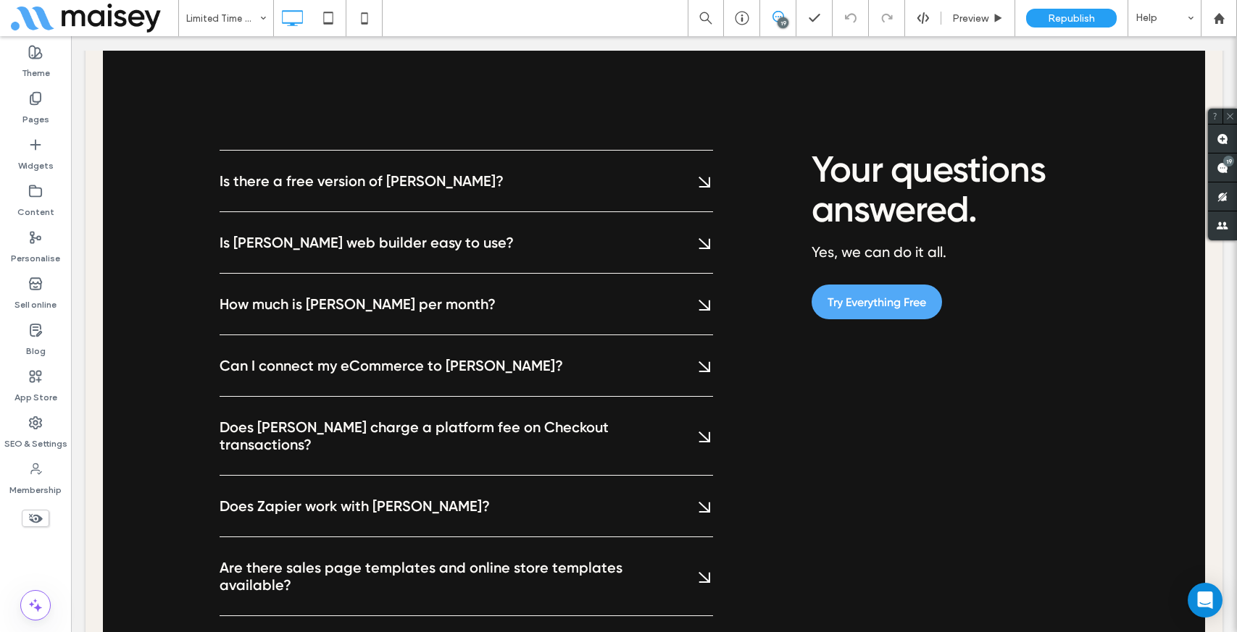
scroll to position [8863, 0]
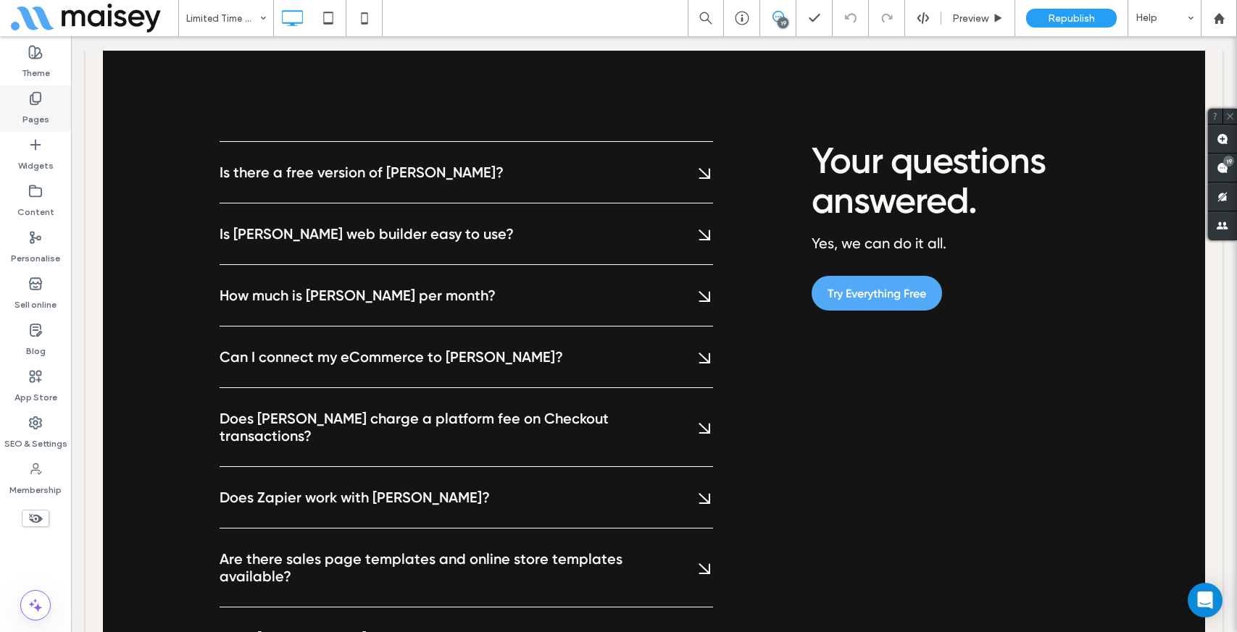
click at [35, 98] on icon at bounding box center [35, 98] width 14 height 14
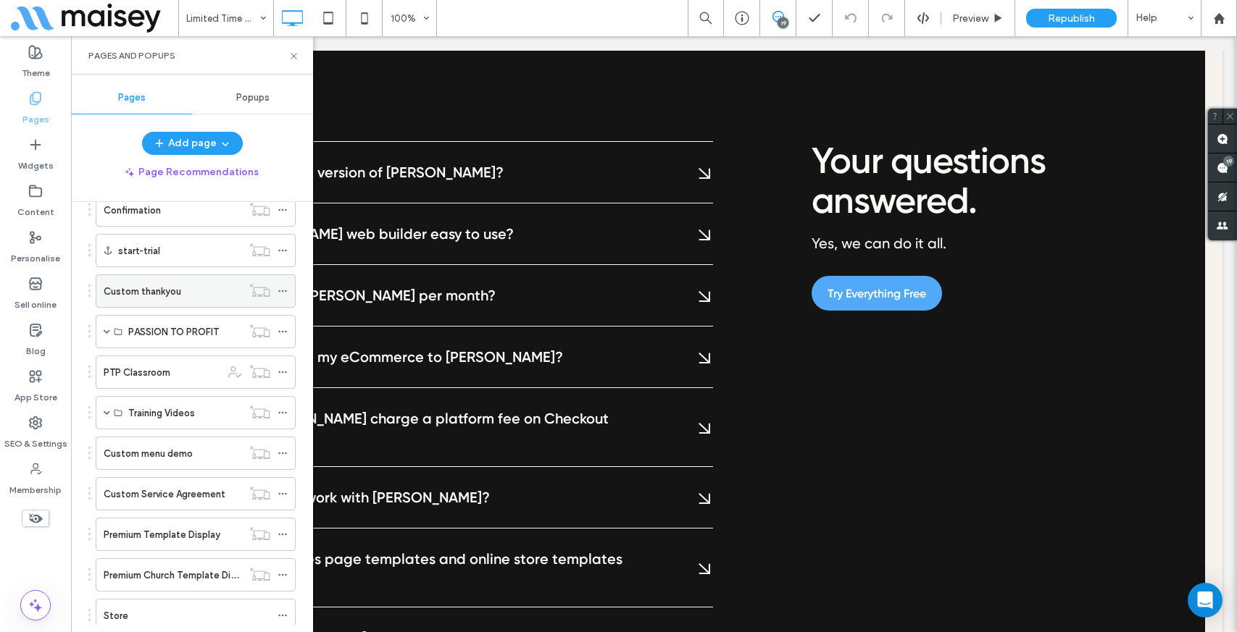
scroll to position [1725, 0]
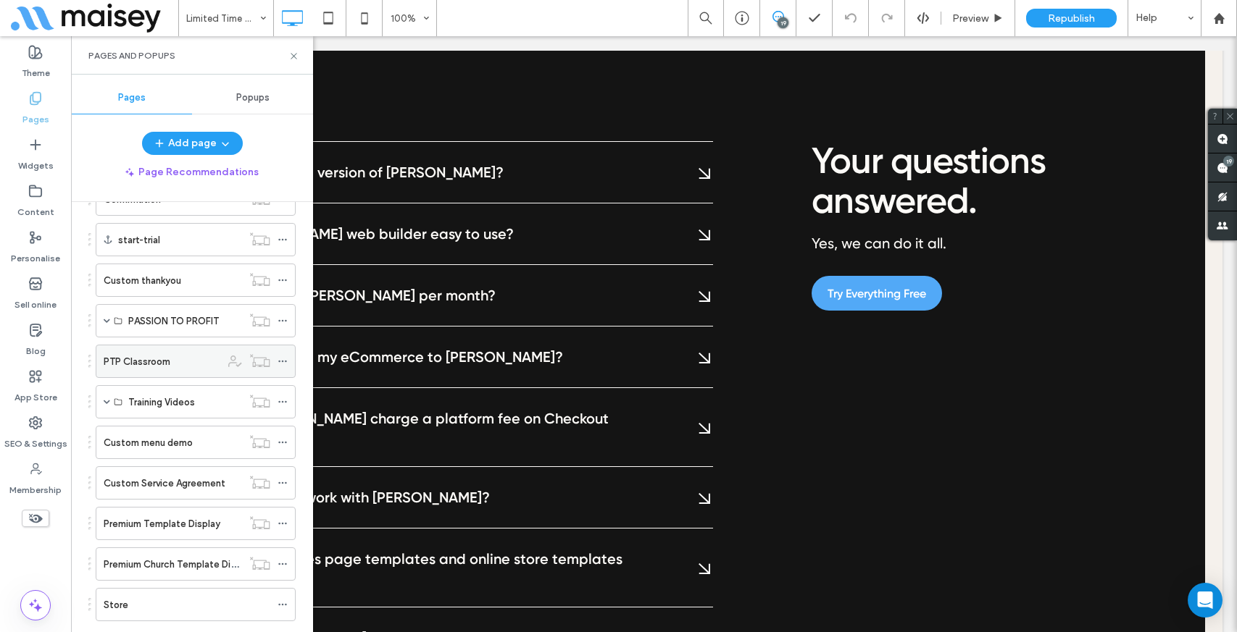
click at [121, 357] on label "PTP Classroom" at bounding box center [137, 361] width 67 height 25
click at [296, 56] on icon at bounding box center [293, 56] width 11 height 11
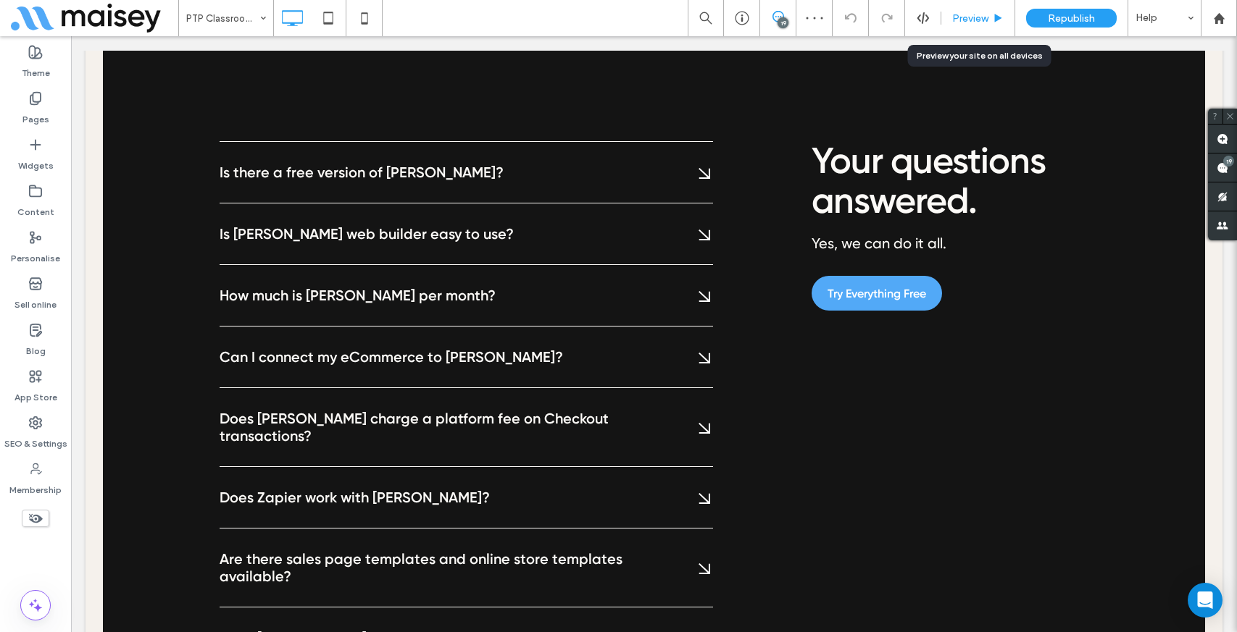
click at [963, 13] on span "Preview" at bounding box center [970, 18] width 36 height 12
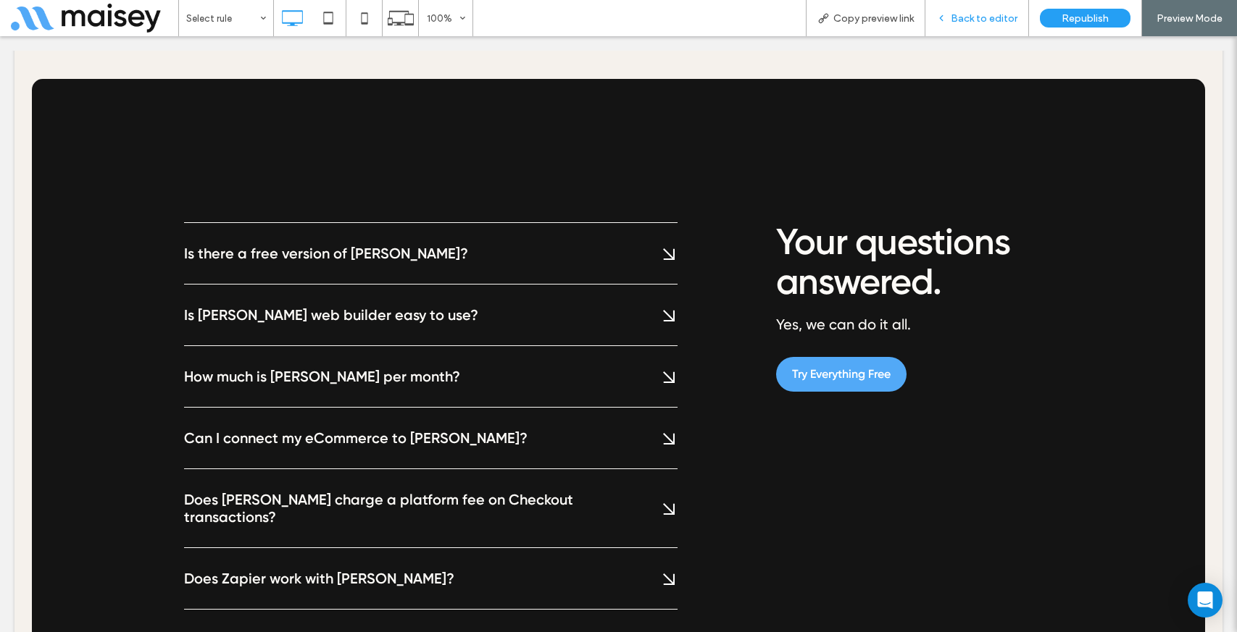
click at [974, 18] on span "Back to editor" at bounding box center [983, 18] width 67 height 12
